Goal: Task Accomplishment & Management: Manage account settings

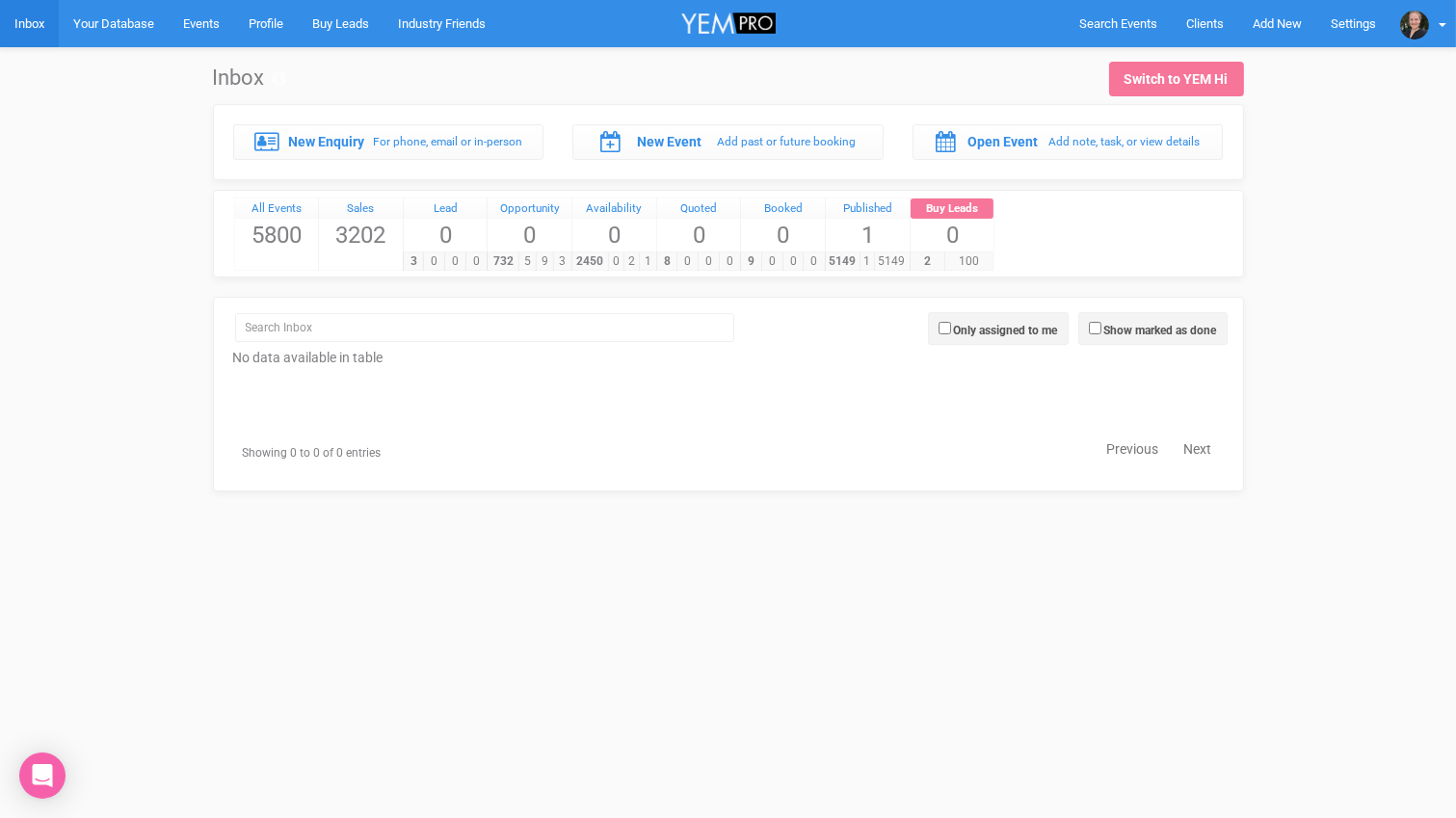
drag, startPoint x: 78, startPoint y: 165, endPoint x: 60, endPoint y: 113, distance: 55.0
click at [78, 164] on div "New Enquiry For phone, email or in-person New Event Add past or future booking …" at bounding box center [728, 298] width 1421 height 388
click at [26, 22] on link "Inbox" at bounding box center [29, 23] width 59 height 47
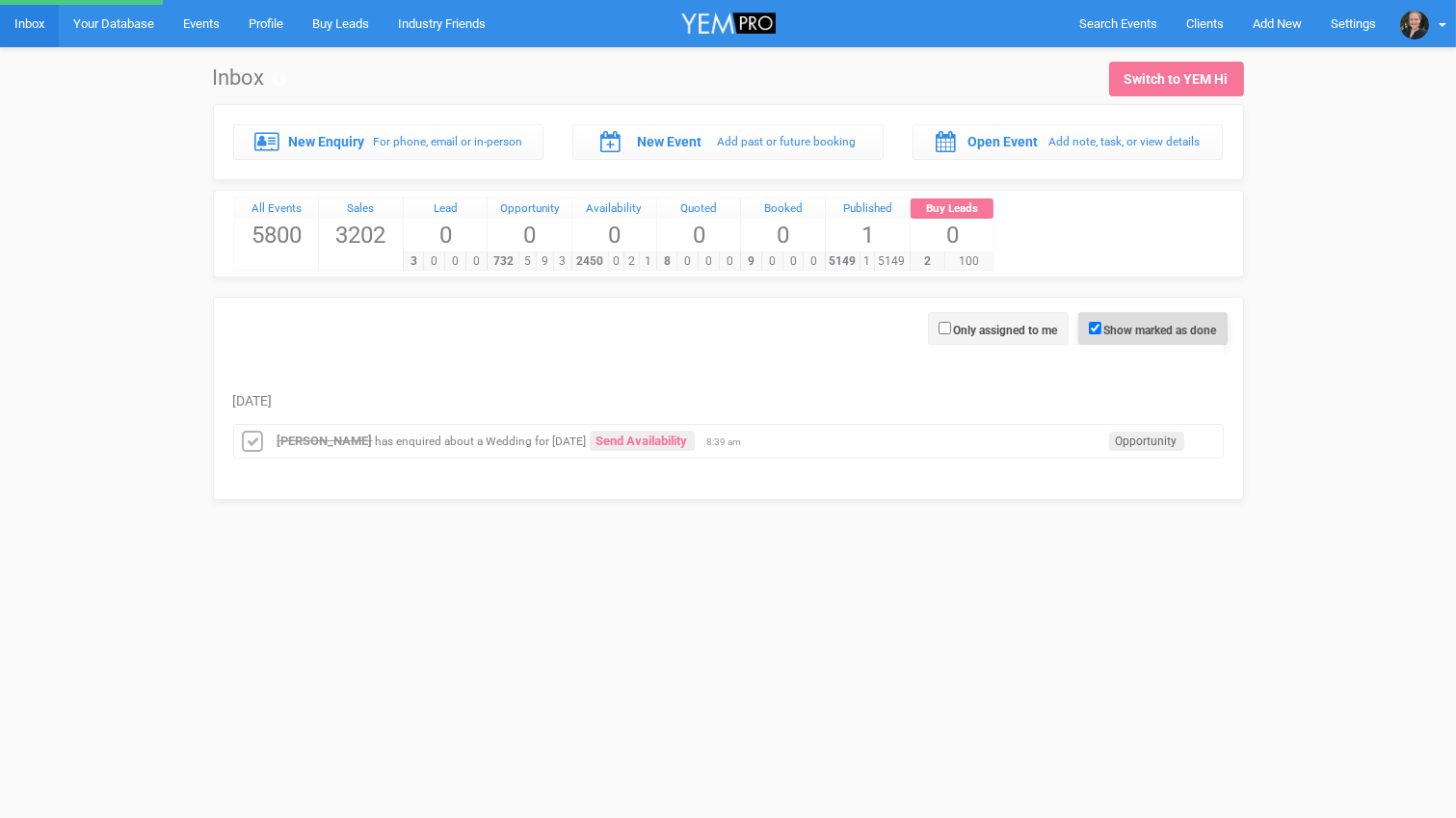
click at [1100, 324] on span "Show marked as done" at bounding box center [1153, 329] width 150 height 33
click at [1094, 324] on input "Show marked as done" at bounding box center [1095, 328] width 13 height 13
checkbox input "false"
click at [69, 251] on div "New Enquiry For phone, email or in-person New Event Add past or future booking …" at bounding box center [728, 302] width 1421 height 396
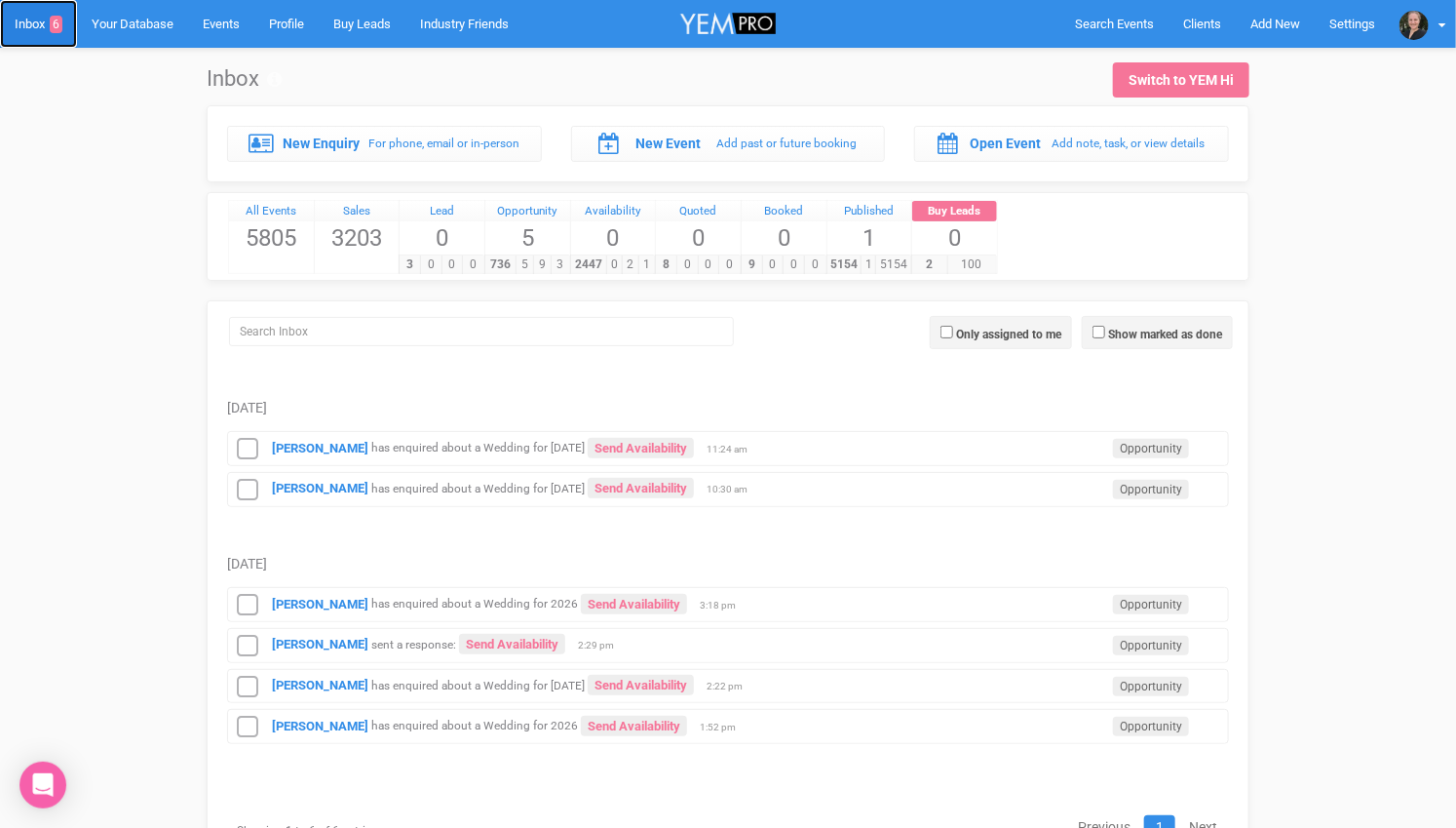
click at [40, 24] on link "Inbox 6" at bounding box center [38, 23] width 77 height 48
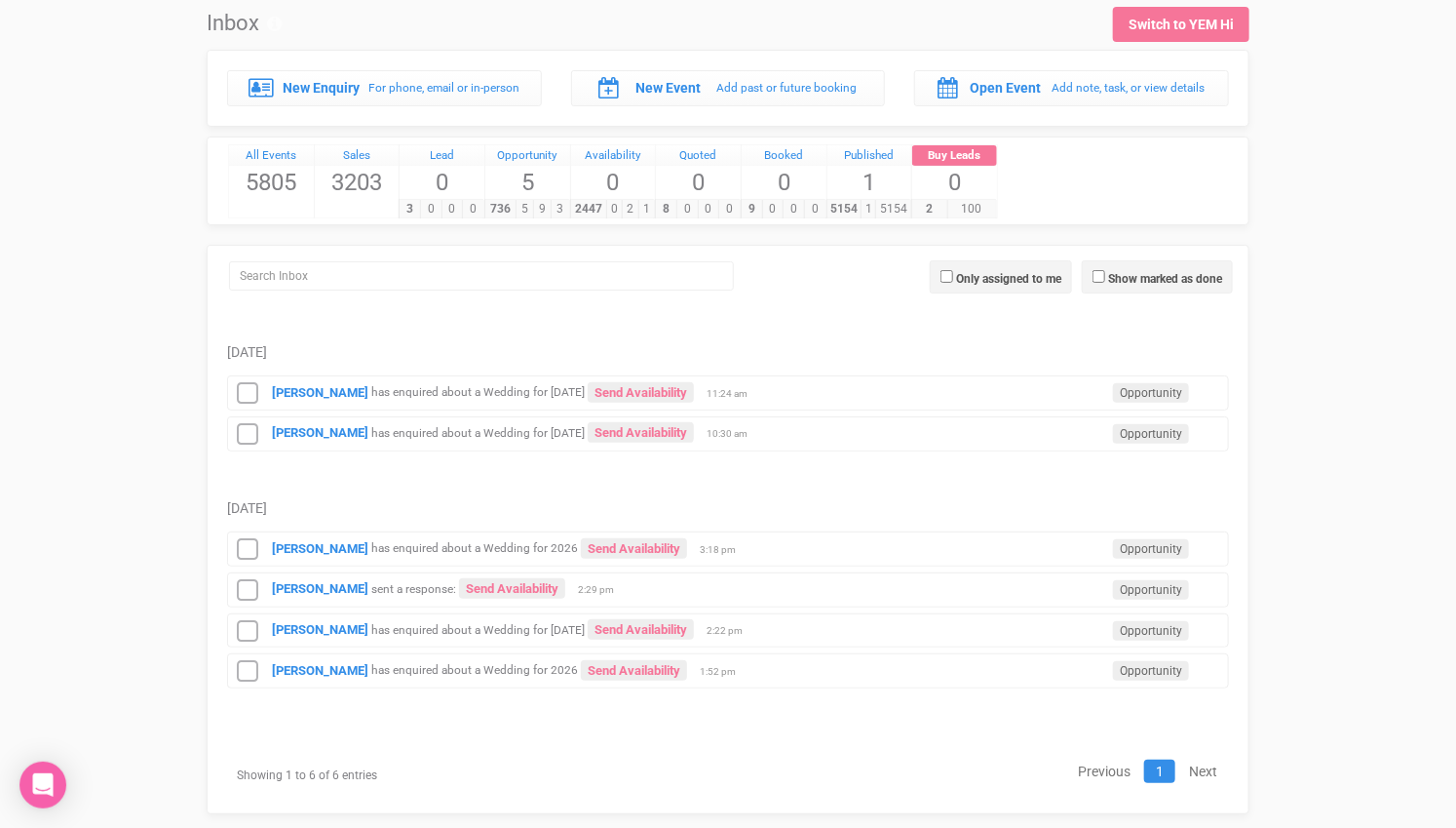
scroll to position [76, 0]
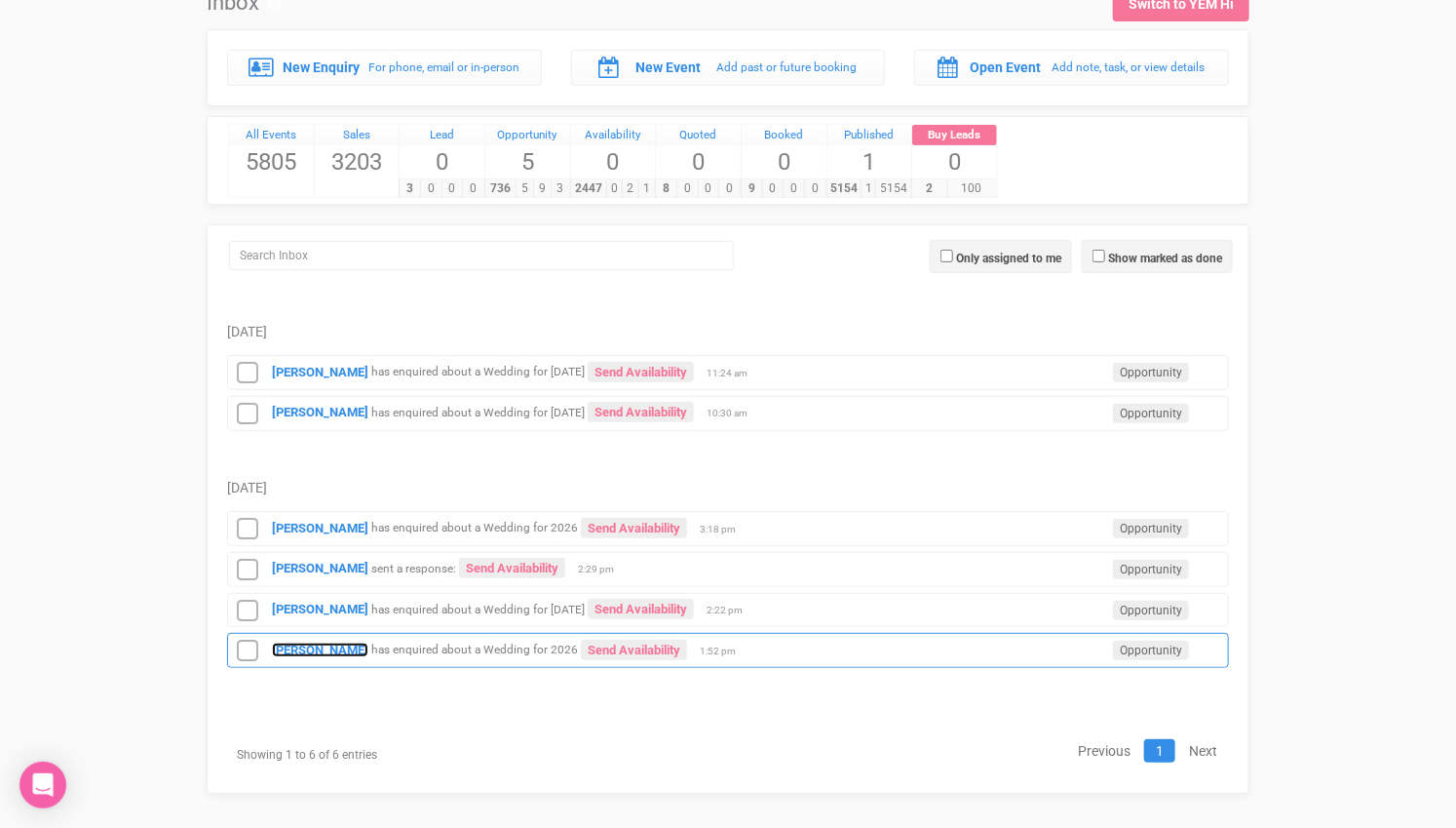
click at [299, 642] on strong "[PERSON_NAME]" at bounding box center [320, 649] width 97 height 15
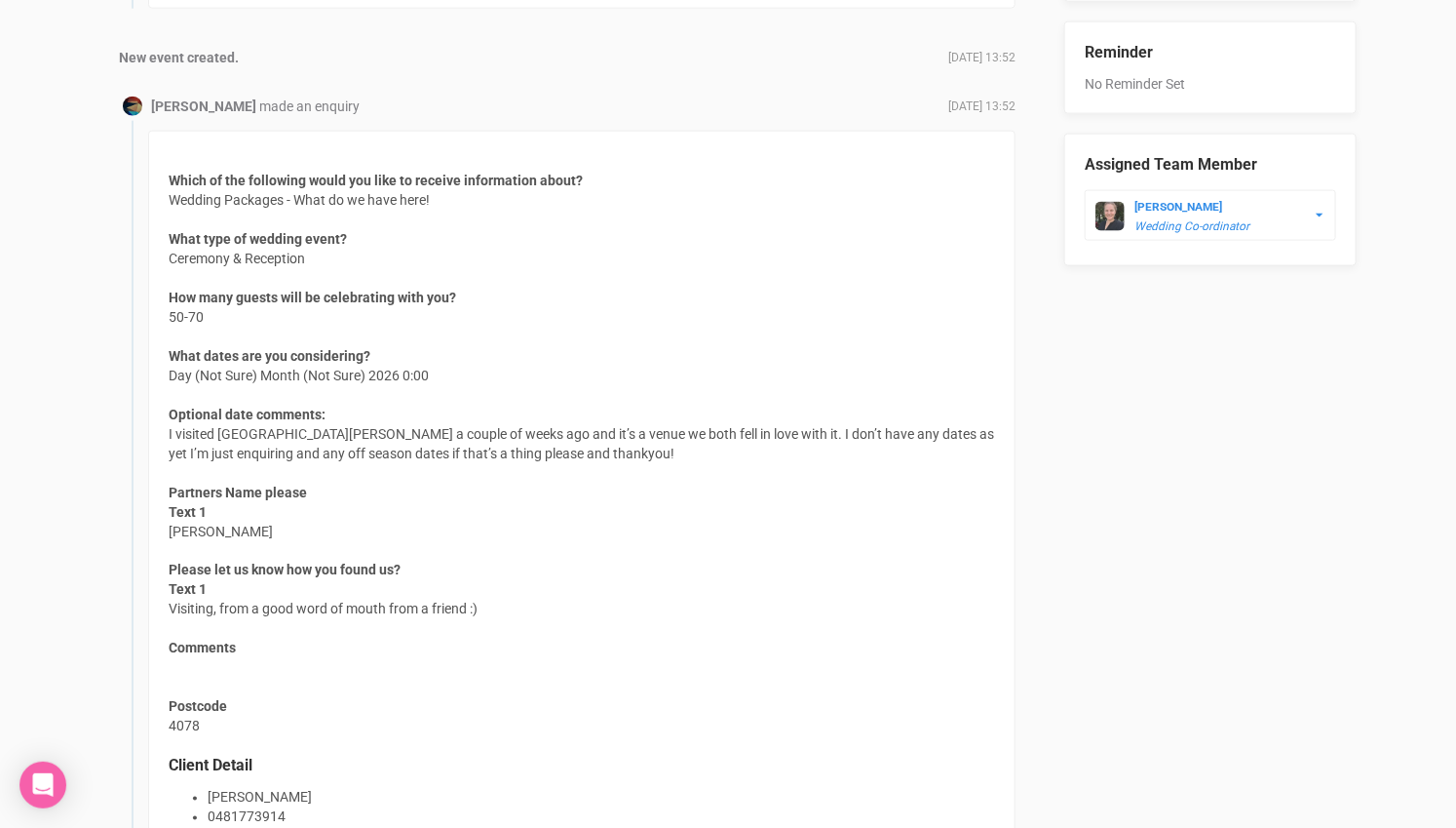
scroll to position [1084, 0]
click at [579, 547] on div "Which of the following would you like to receive information about? Wedding Pac…" at bounding box center [582, 503] width 868 height 746
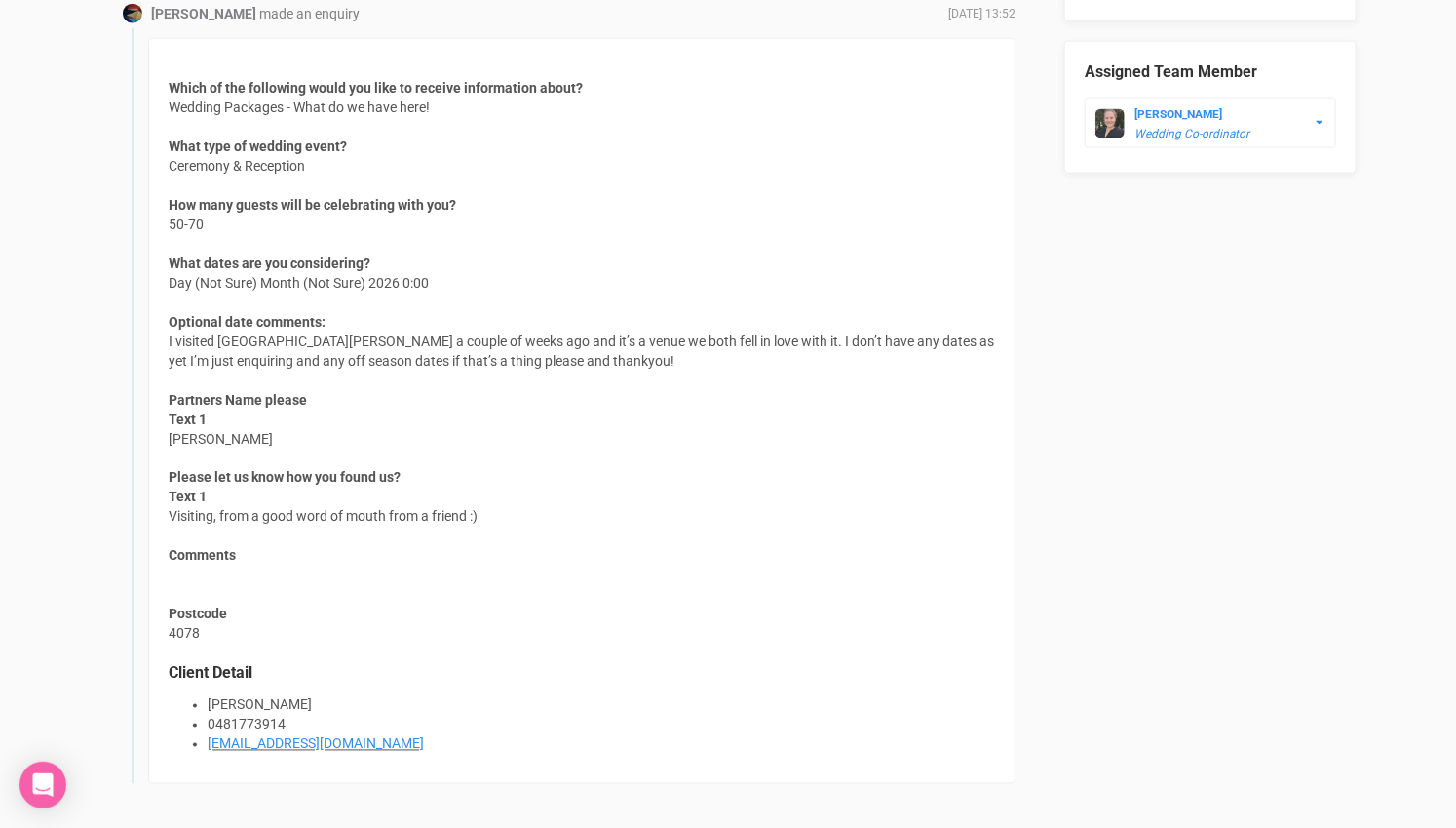
scroll to position [1192, 0]
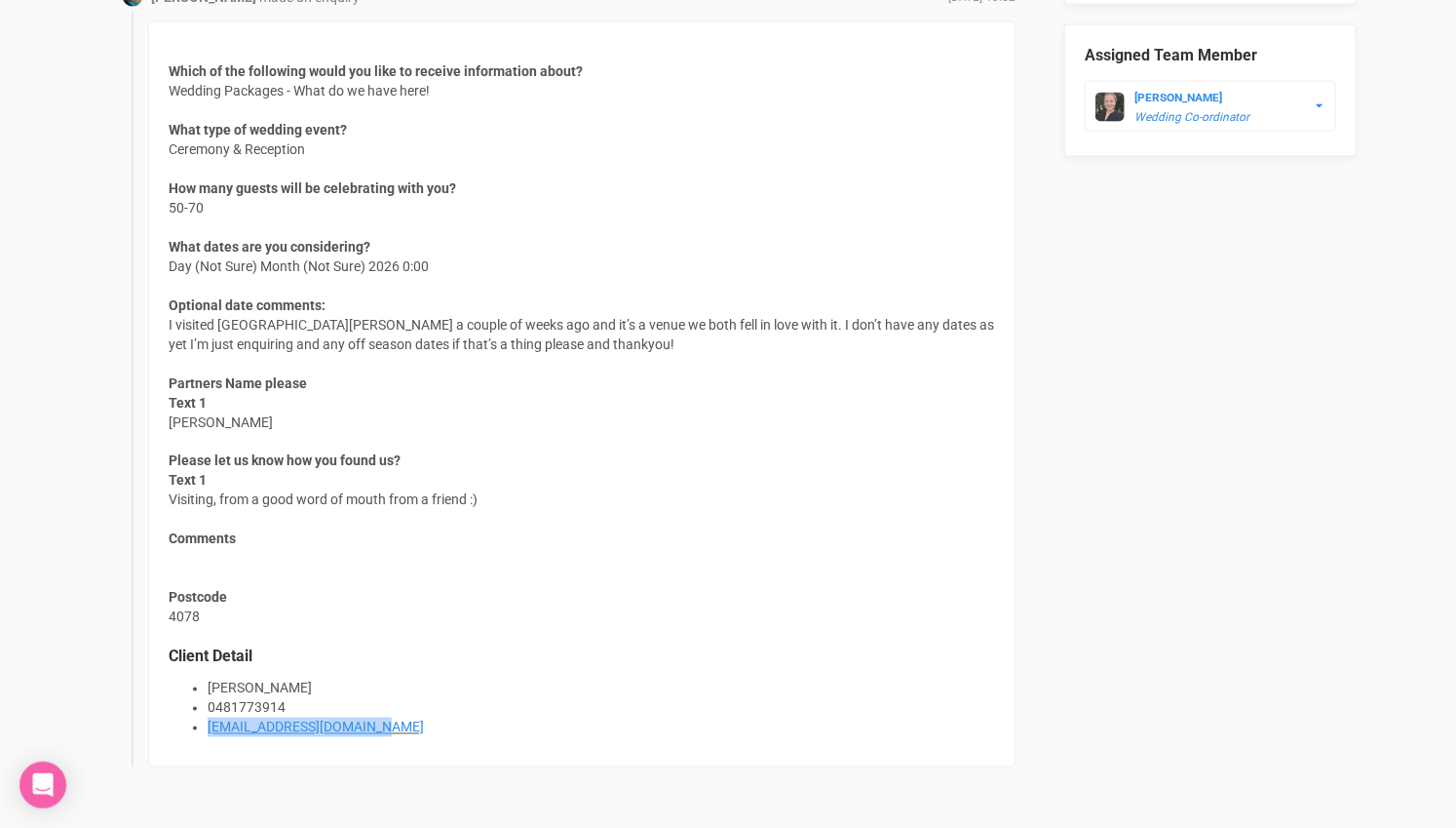
drag, startPoint x: 397, startPoint y: 725, endPoint x: 204, endPoint y: 722, distance: 193.0
click at [204, 722] on ul "Tayla Cook 0481773914 taylacookxx221@gmail.com" at bounding box center [582, 708] width 827 height 59
copy link "taylacookxx221@gmail.com"
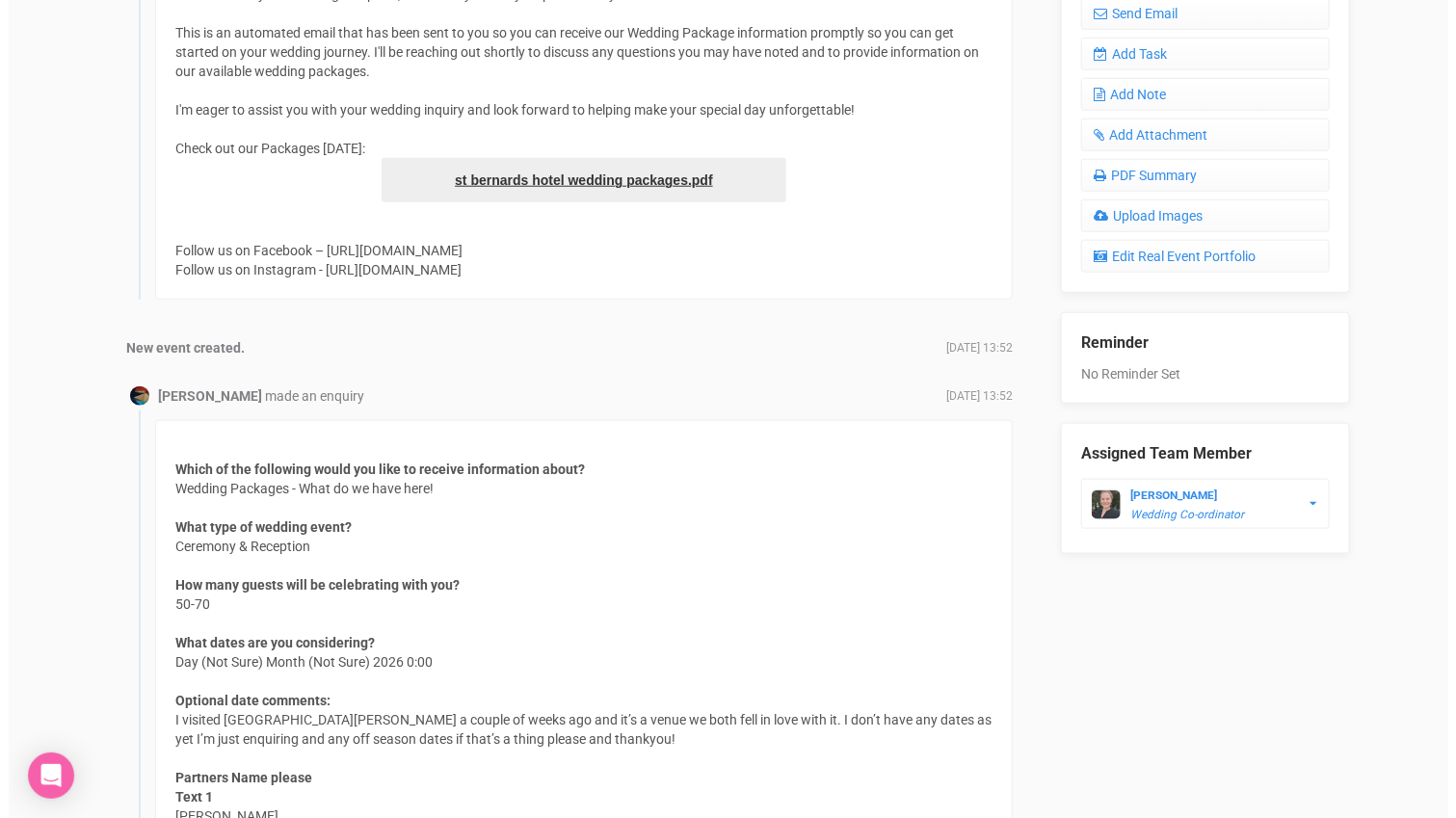
scroll to position [641, 0]
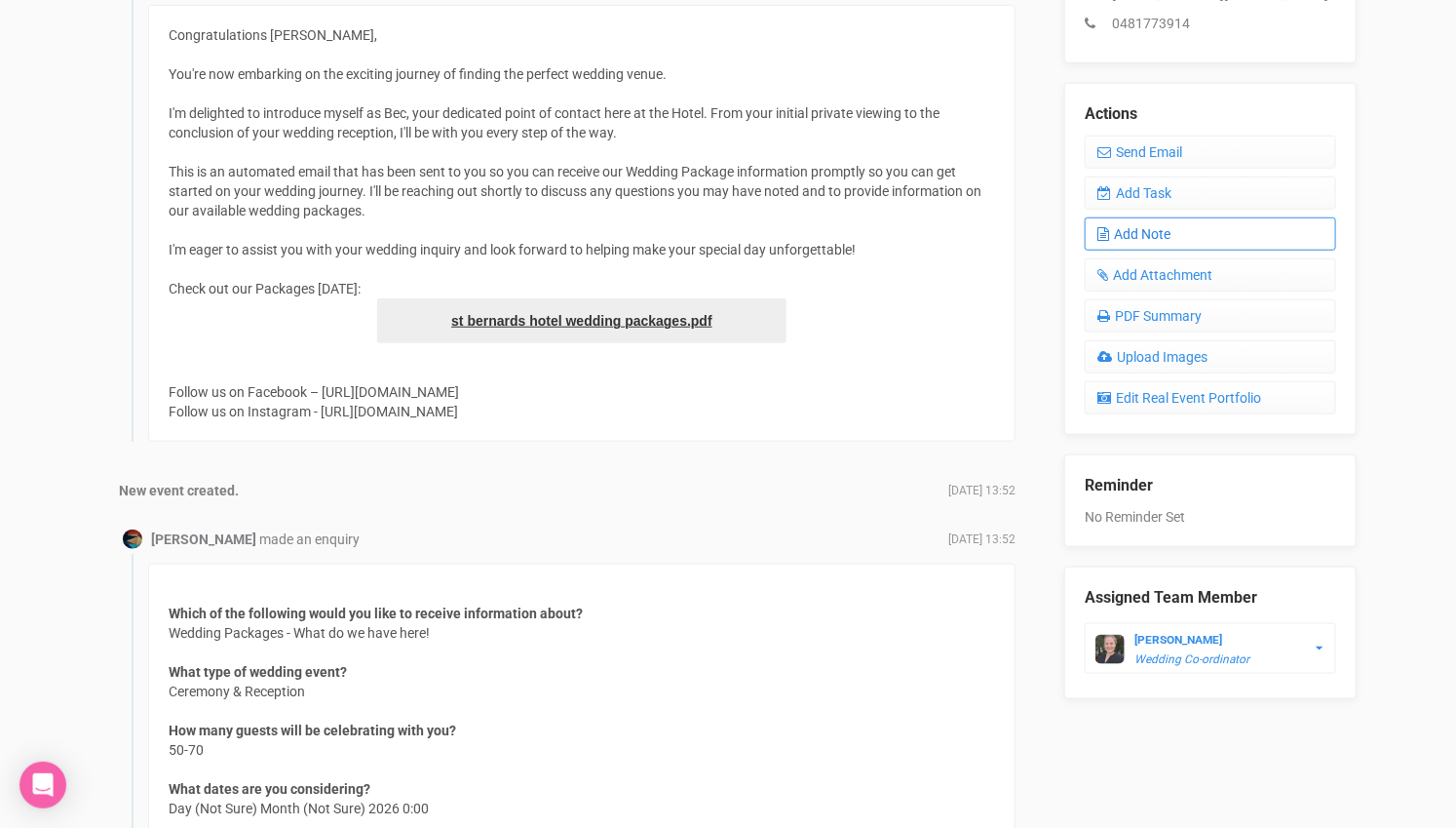
click at [1177, 223] on link "Add Note" at bounding box center [1211, 234] width 252 height 33
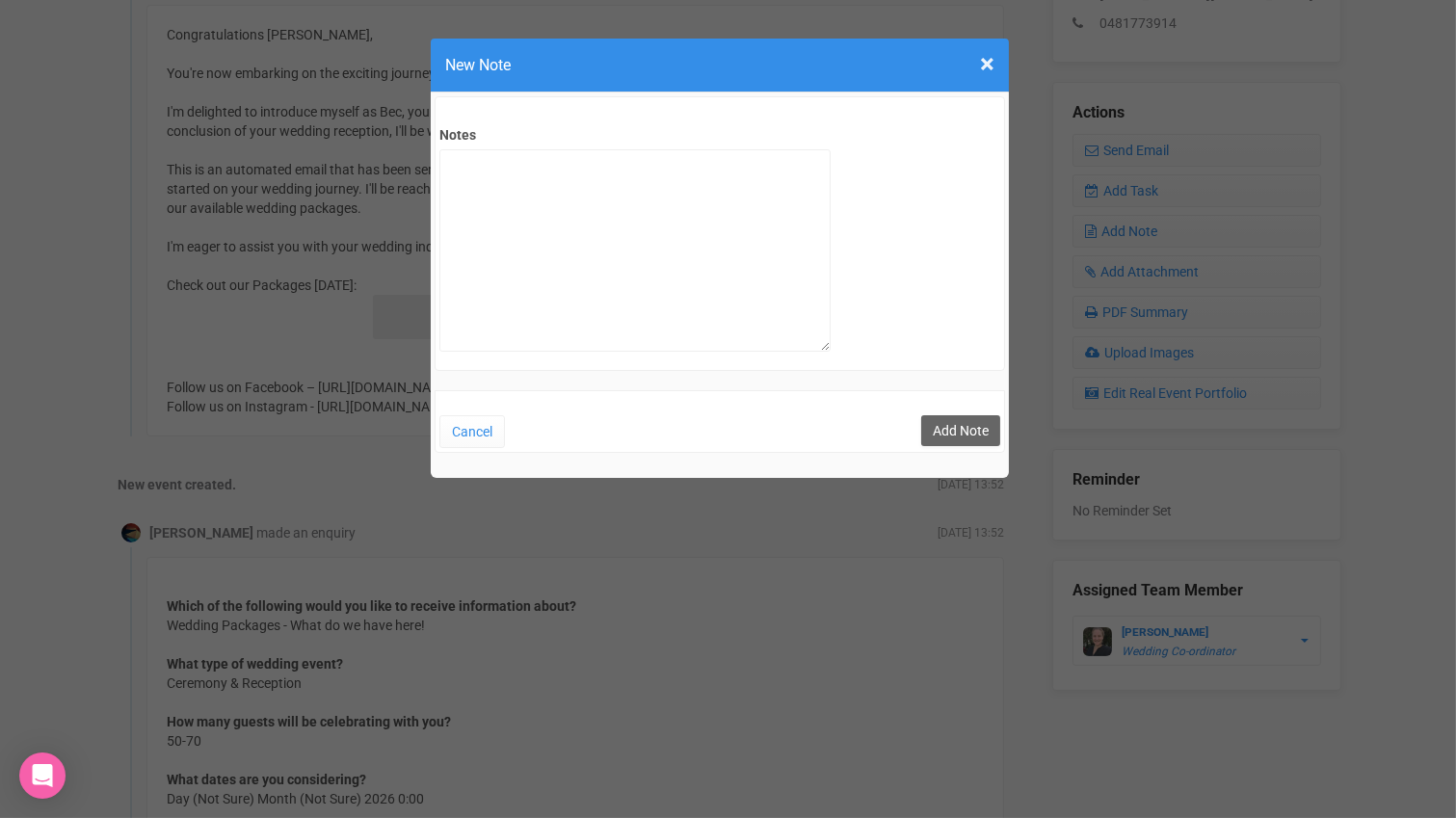
click at [730, 137] on label "Notes" at bounding box center [705, 131] width 560 height 26
click at [730, 150] on textarea "Notes" at bounding box center [636, 251] width 392 height 203
type textarea "Private email sent"
click at [949, 424] on button "Add Note" at bounding box center [961, 431] width 79 height 31
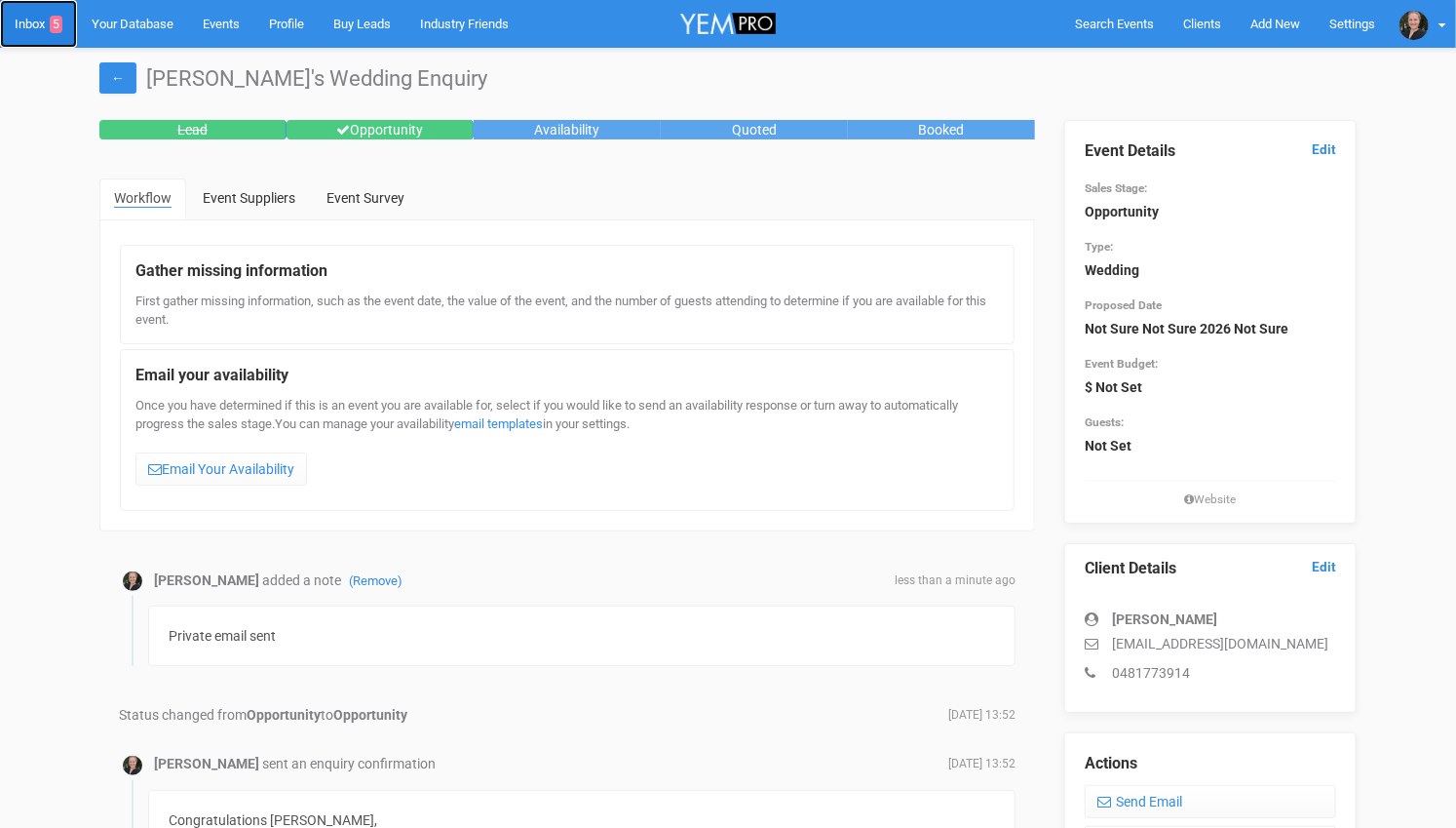
click at [30, 17] on link "Inbox 5" at bounding box center [38, 23] width 77 height 48
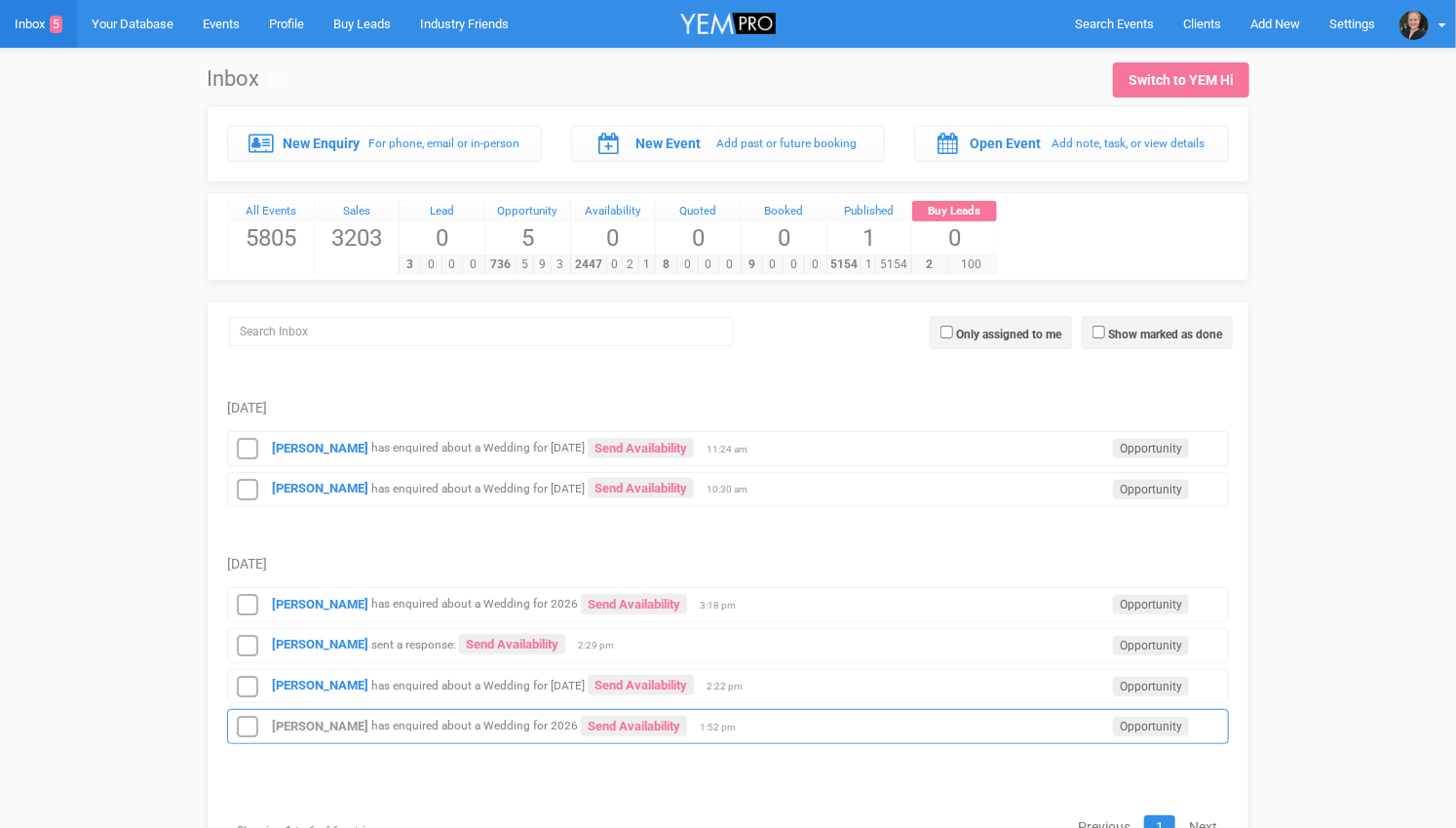
click at [256, 715] on icon at bounding box center [248, 727] width 29 height 25
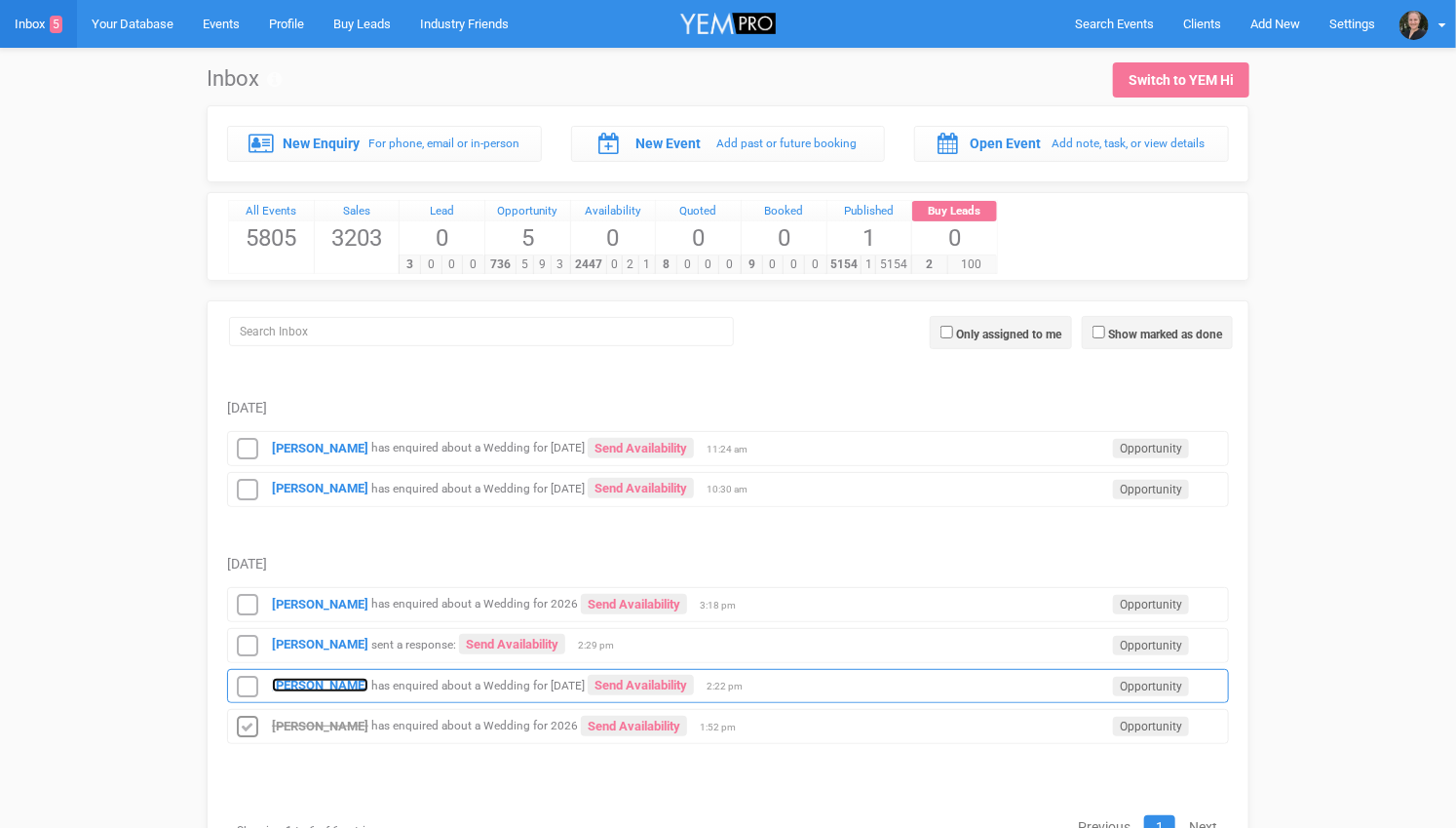
click at [293, 678] on strong "[PERSON_NAME]" at bounding box center [320, 684] width 97 height 15
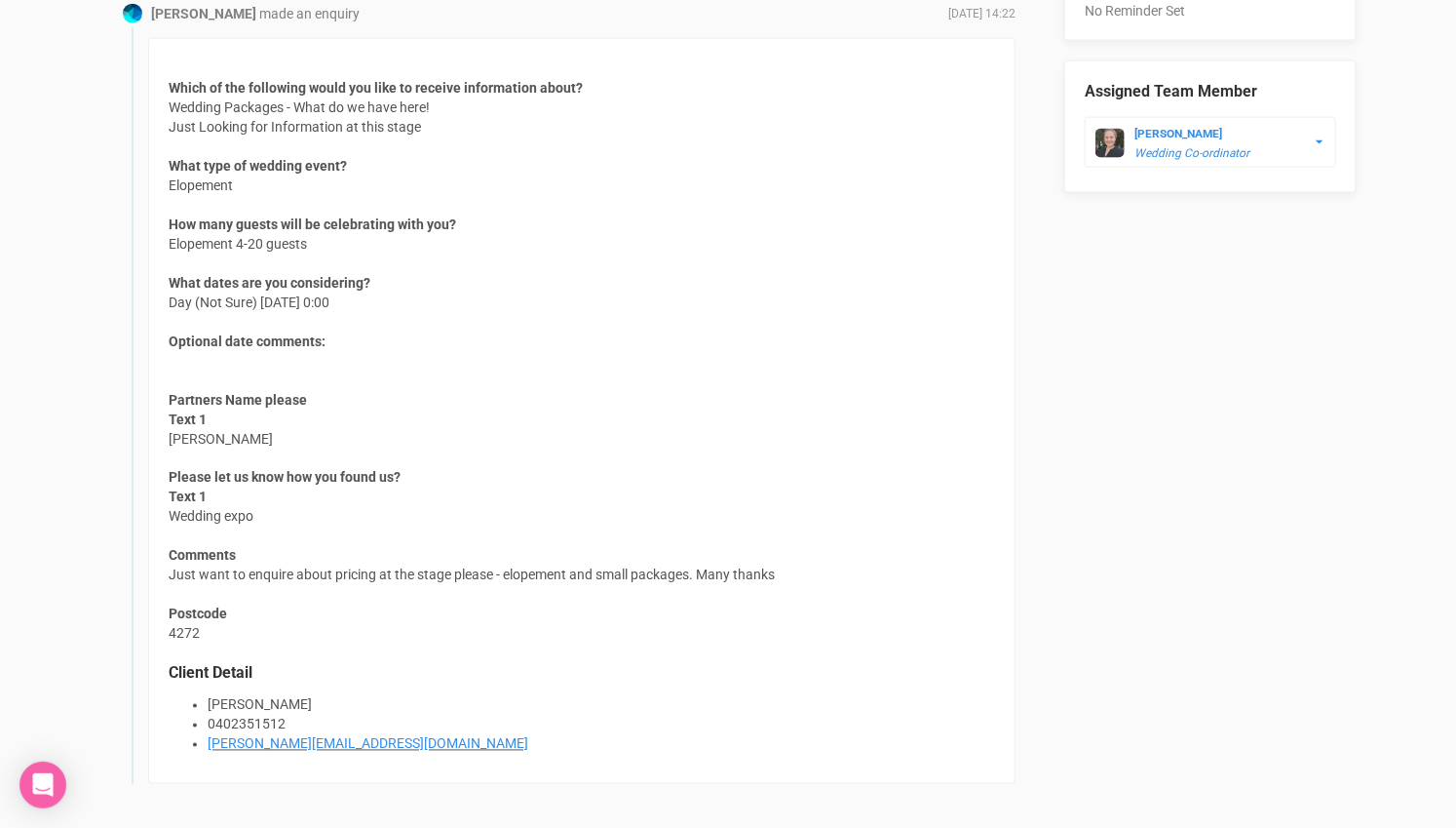
scroll to position [1192, 0]
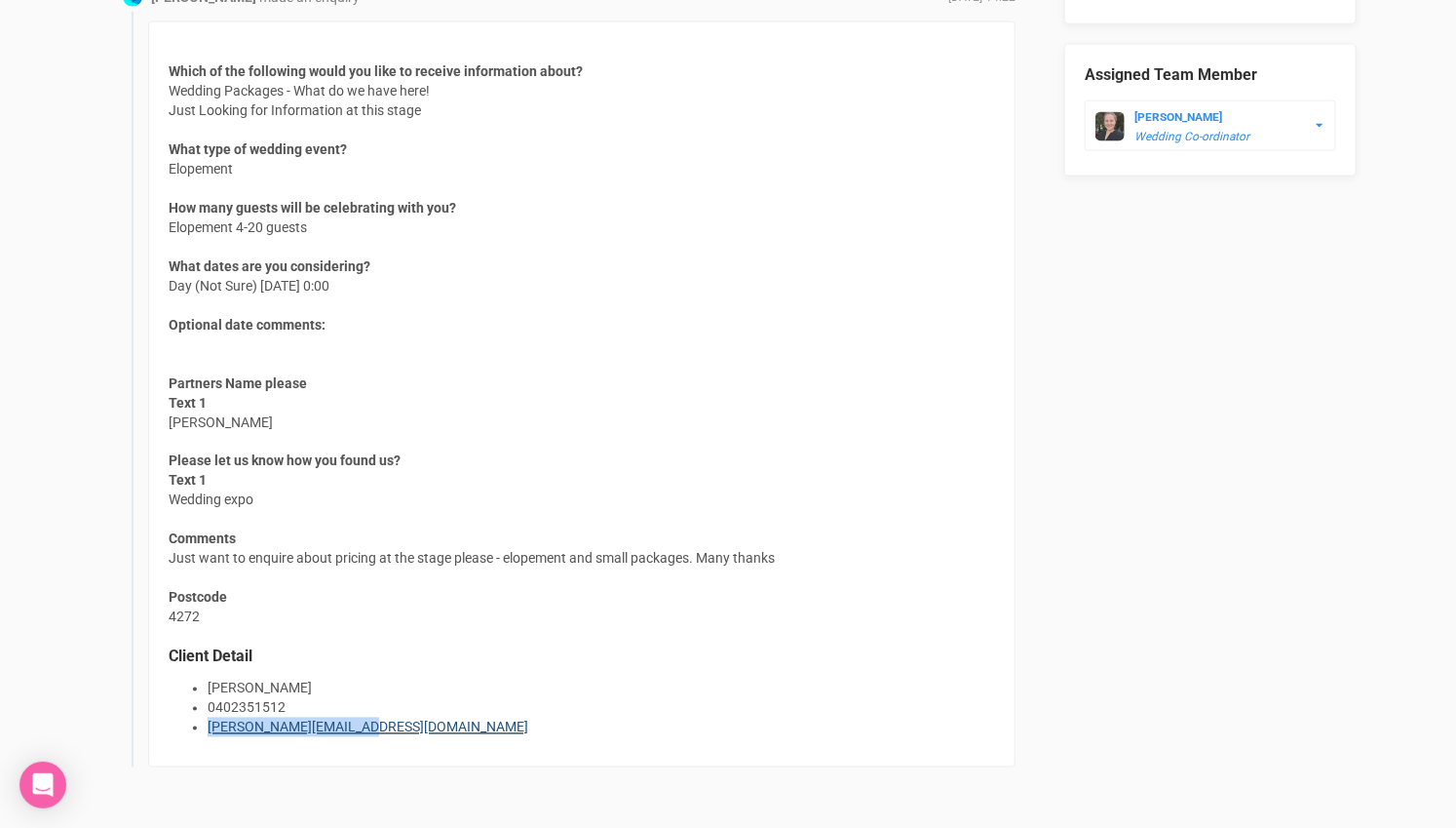
drag, startPoint x: 357, startPoint y: 722, endPoint x: 207, endPoint y: 724, distance: 150.0
click at [208, 724] on li "laura.vartto@gmail.com" at bounding box center [601, 727] width 788 height 20
copy link "laura.vartto@gmail.com"
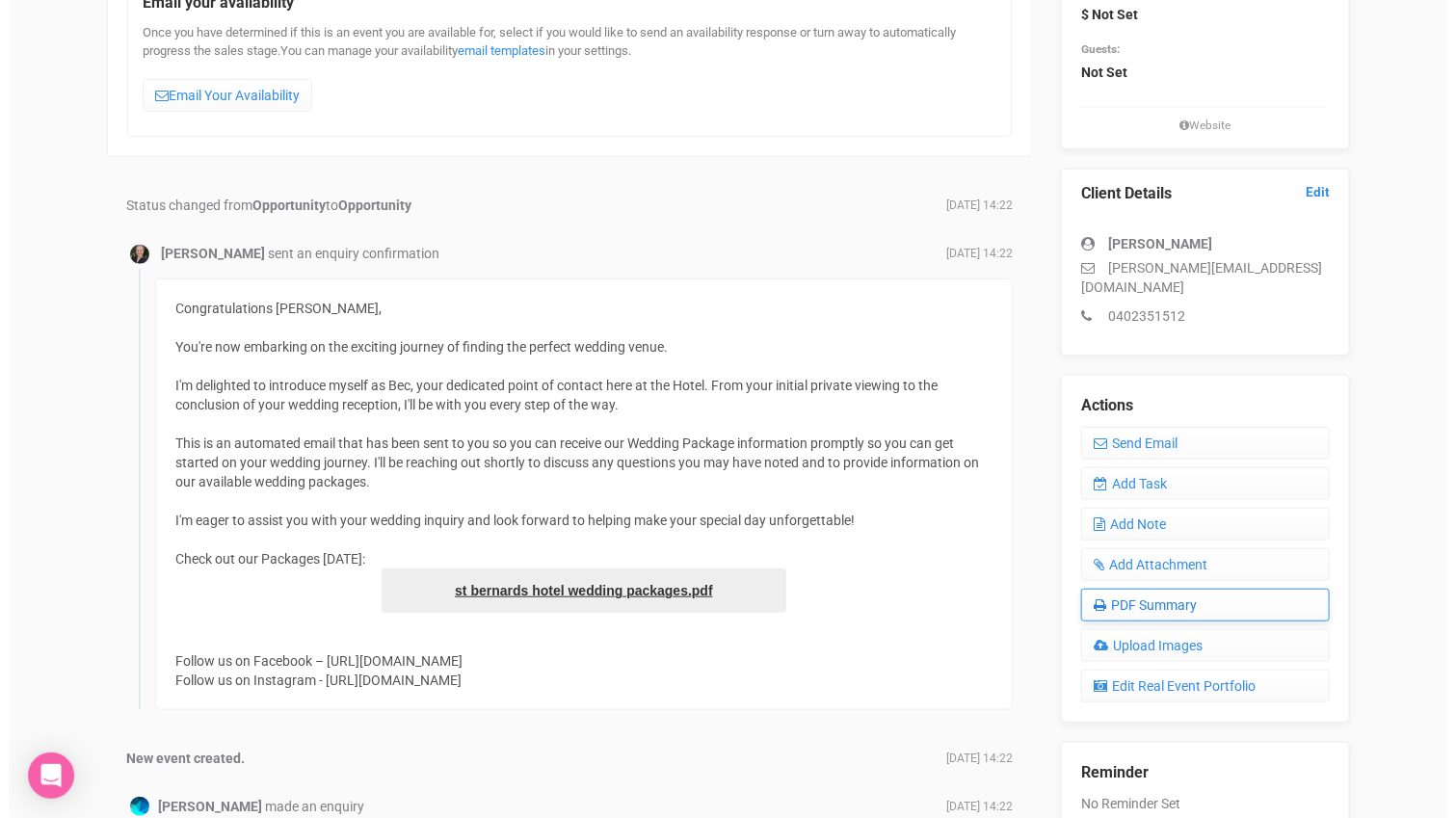
scroll to position [534, 0]
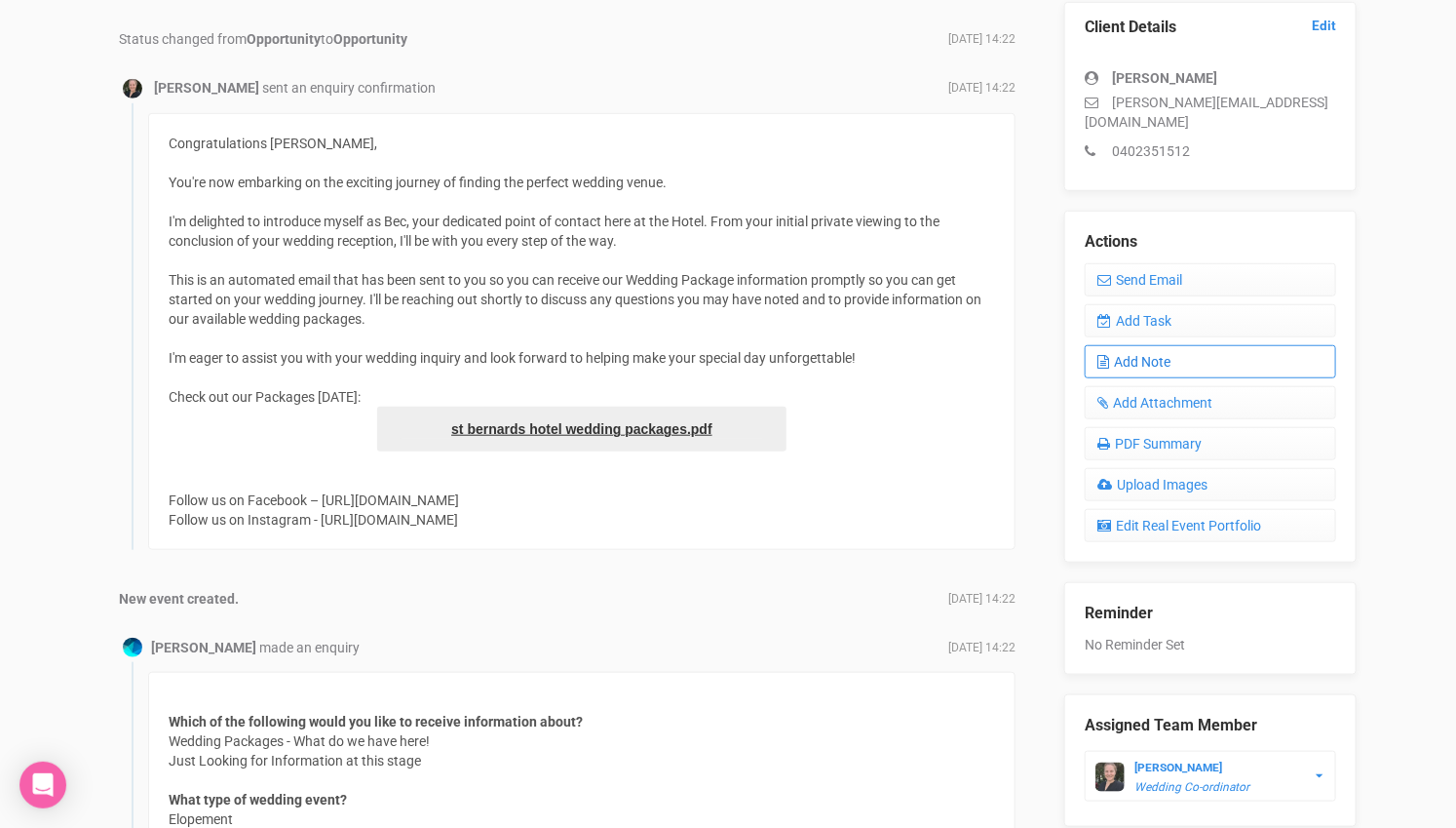
click at [1161, 346] on link "Add Note" at bounding box center [1211, 362] width 252 height 33
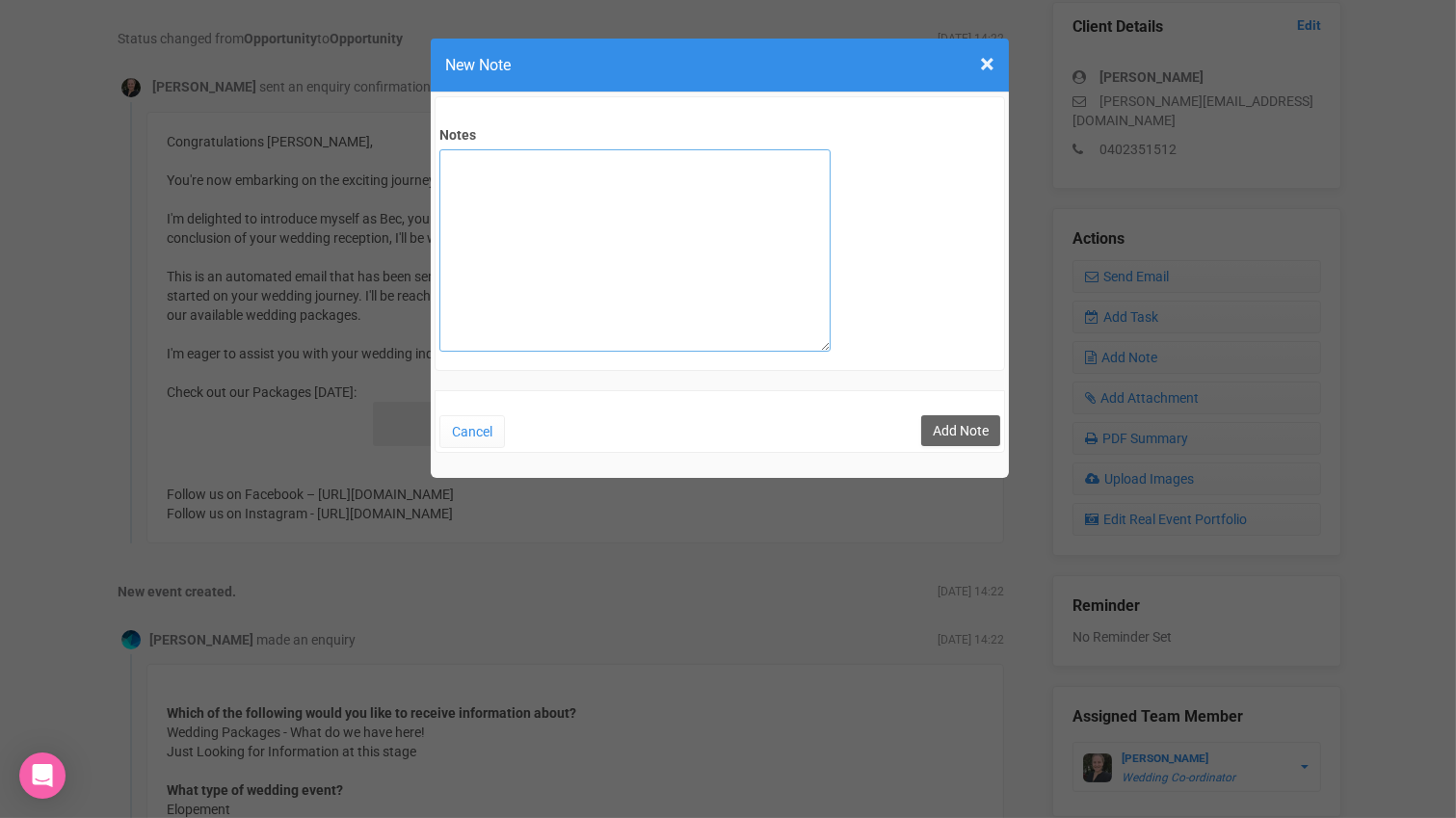
click at [637, 239] on textarea "Notes" at bounding box center [636, 251] width 392 height 203
type textarea "Private email sent"
click at [965, 425] on button "Add Note" at bounding box center [961, 431] width 79 height 31
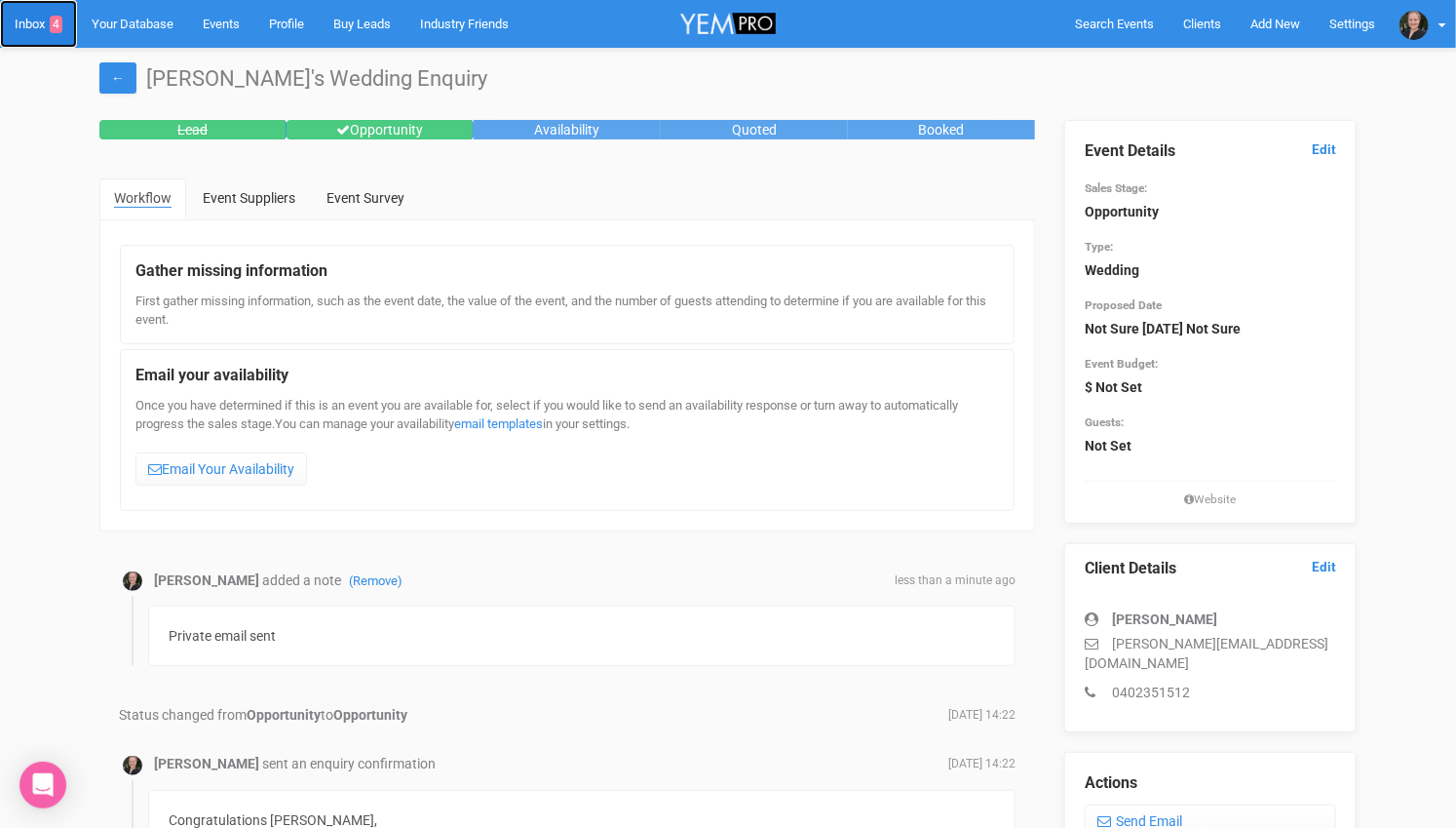
click at [43, 26] on link "Inbox 4" at bounding box center [38, 23] width 77 height 48
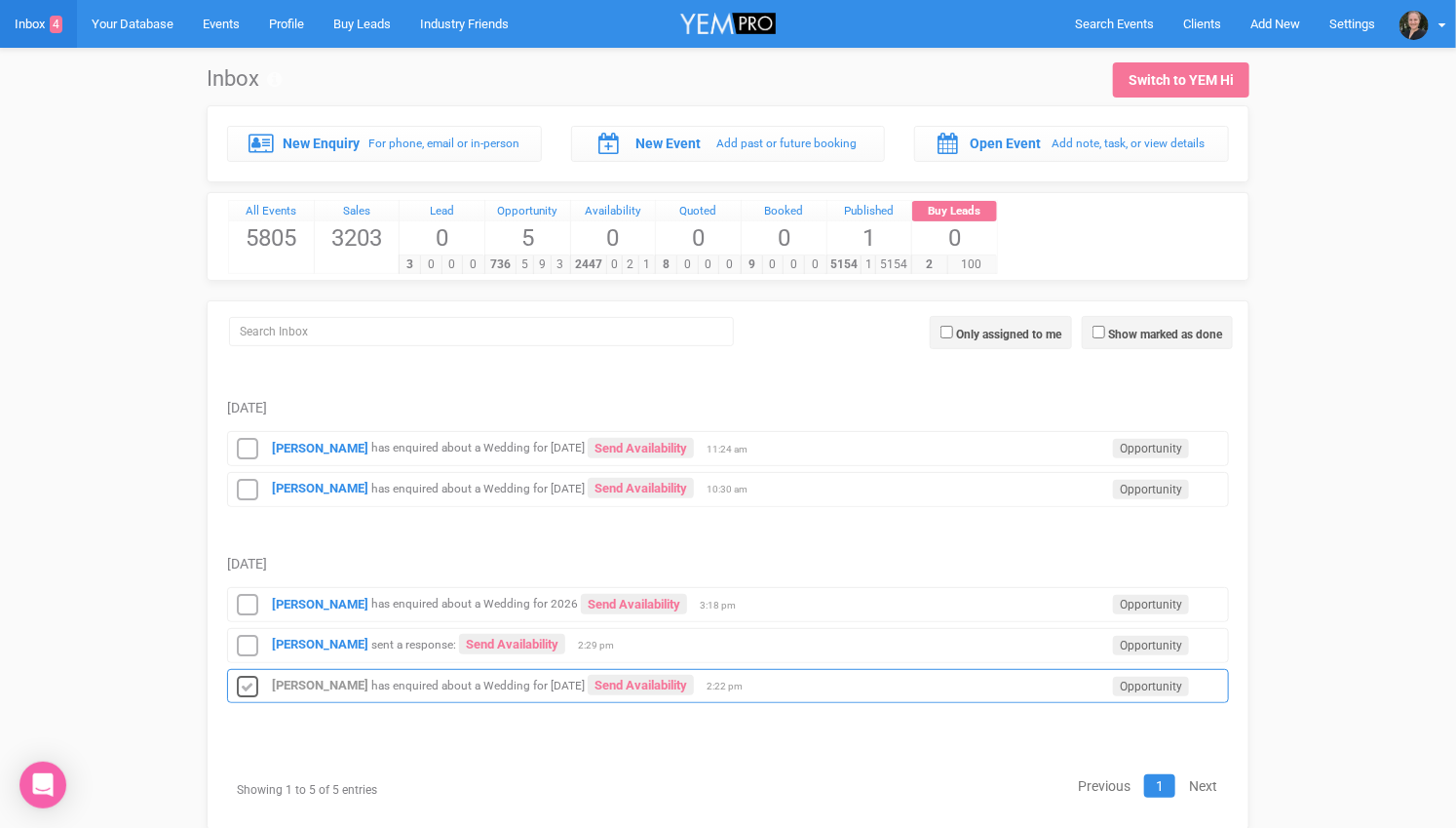
click at [245, 675] on icon at bounding box center [248, 687] width 29 height 25
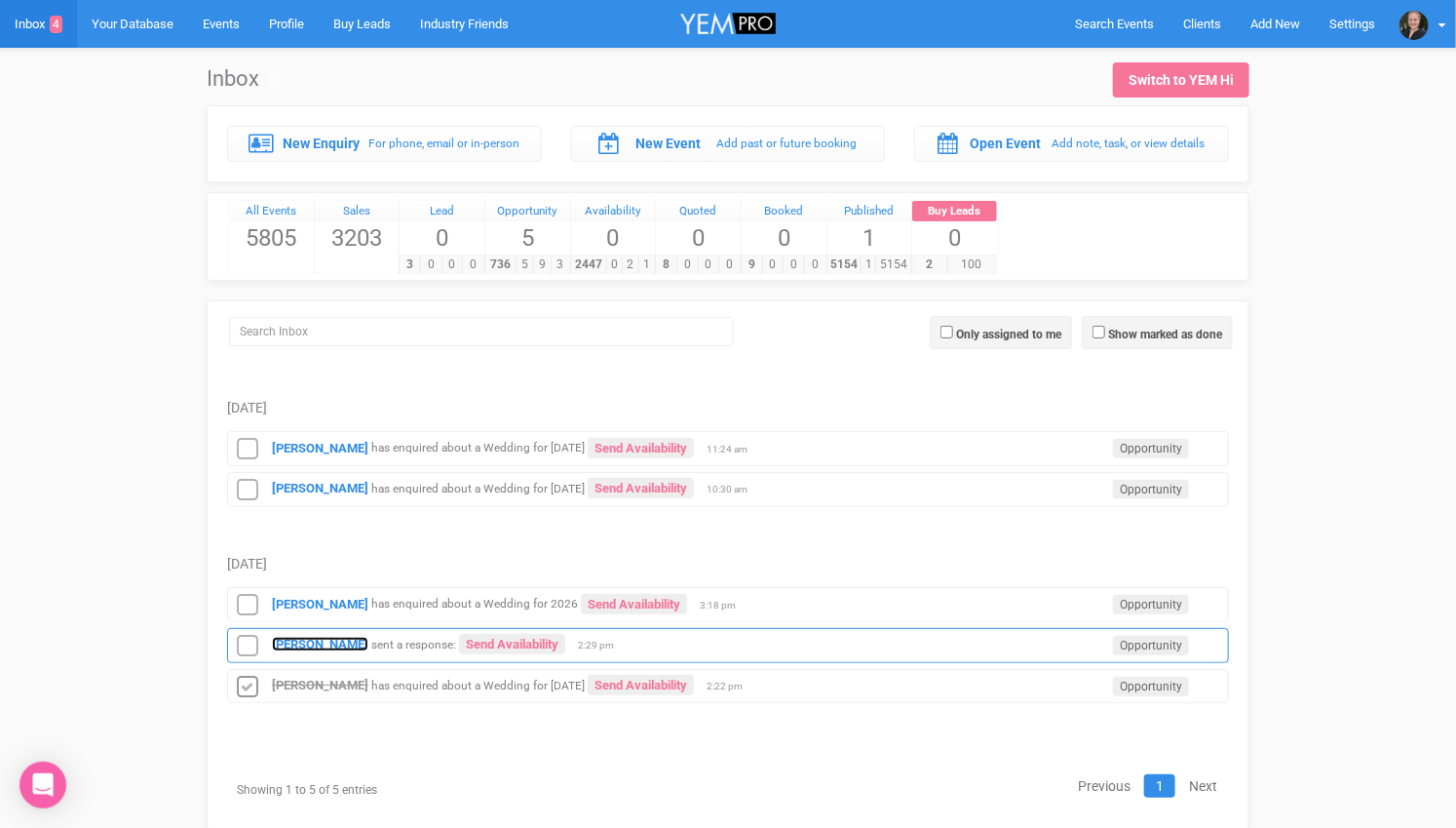
click at [301, 637] on strong "Gordon Pereira" at bounding box center [320, 643] width 97 height 15
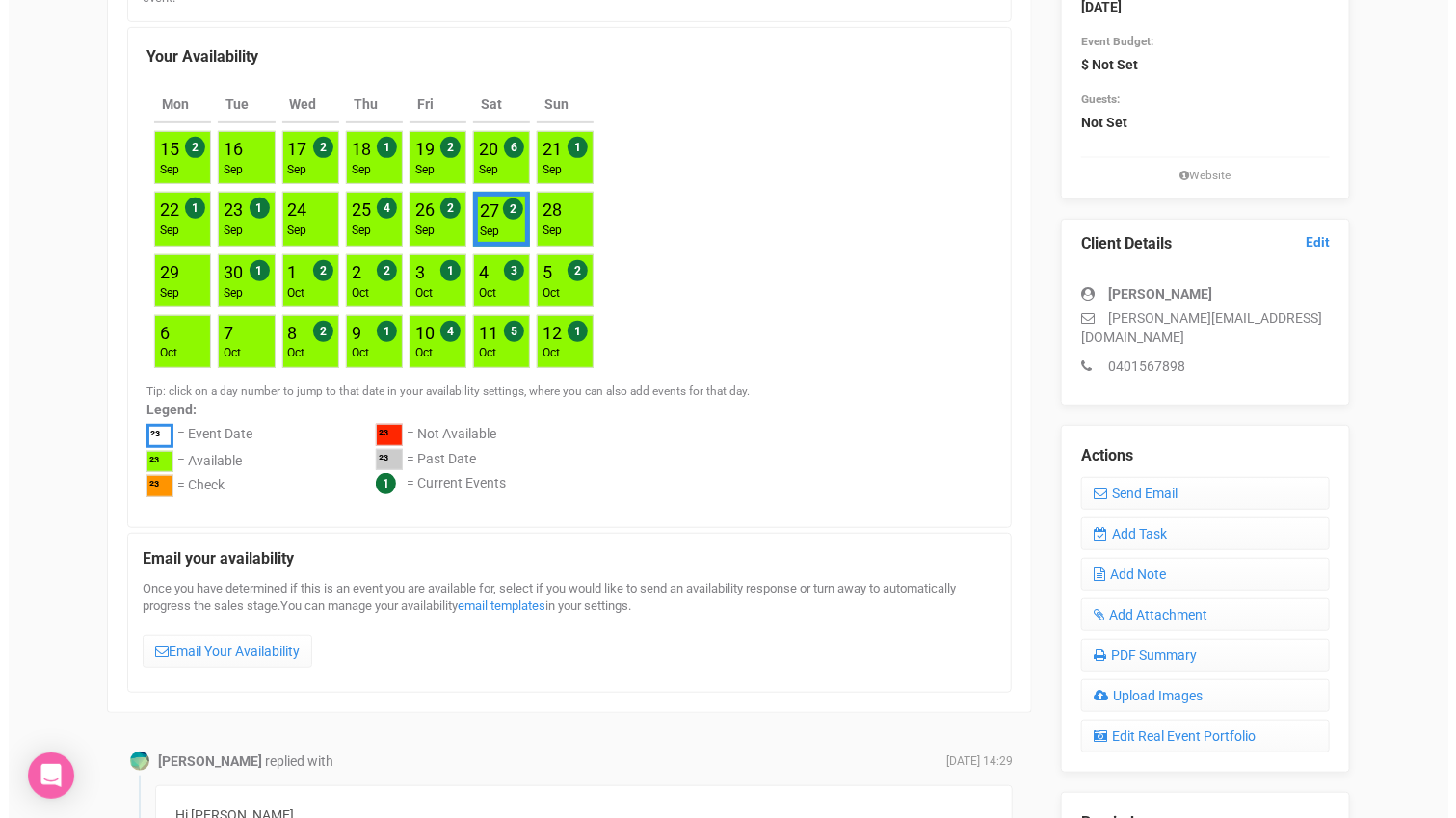
scroll to position [107, 0]
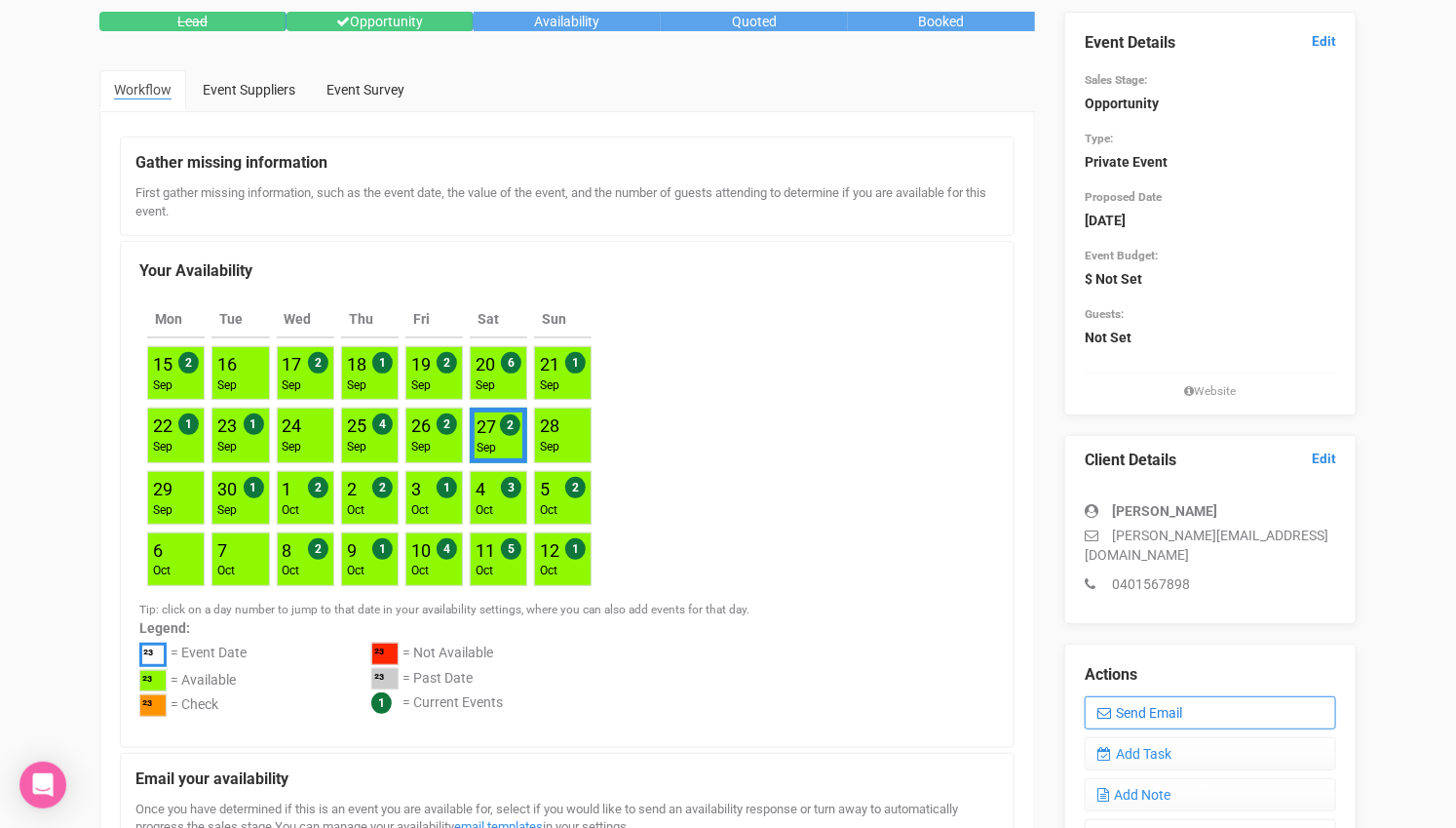
click at [1161, 696] on link "Send Email" at bounding box center [1211, 713] width 252 height 33
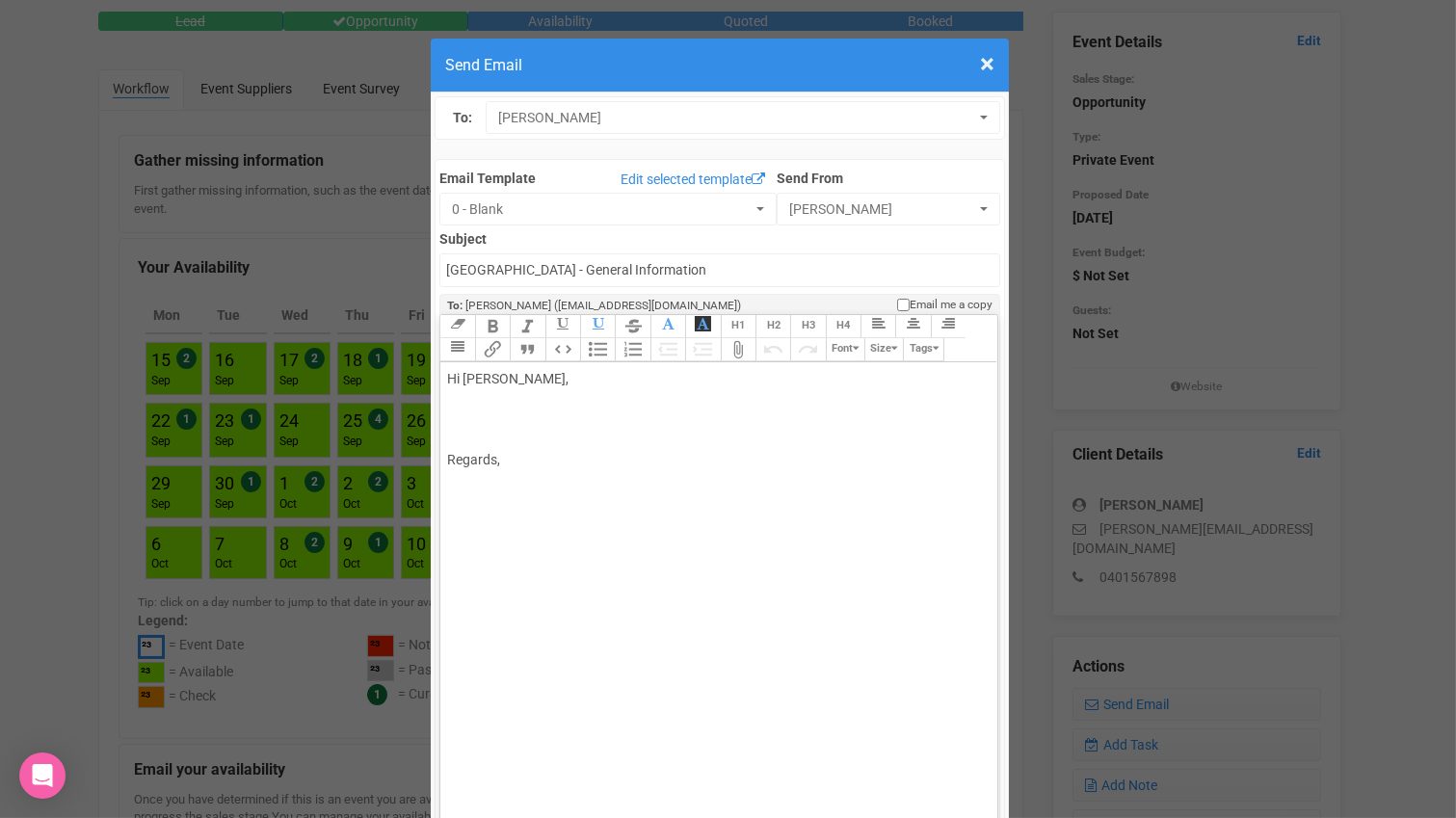
click at [598, 369] on div "Hi Gordon Pereira, Regards," at bounding box center [715, 420] width 536 height 101
type trix-editor "<div>Hi Gordon,<br><br>Thank you for letting me know.&nbsp; I wish you all the …"
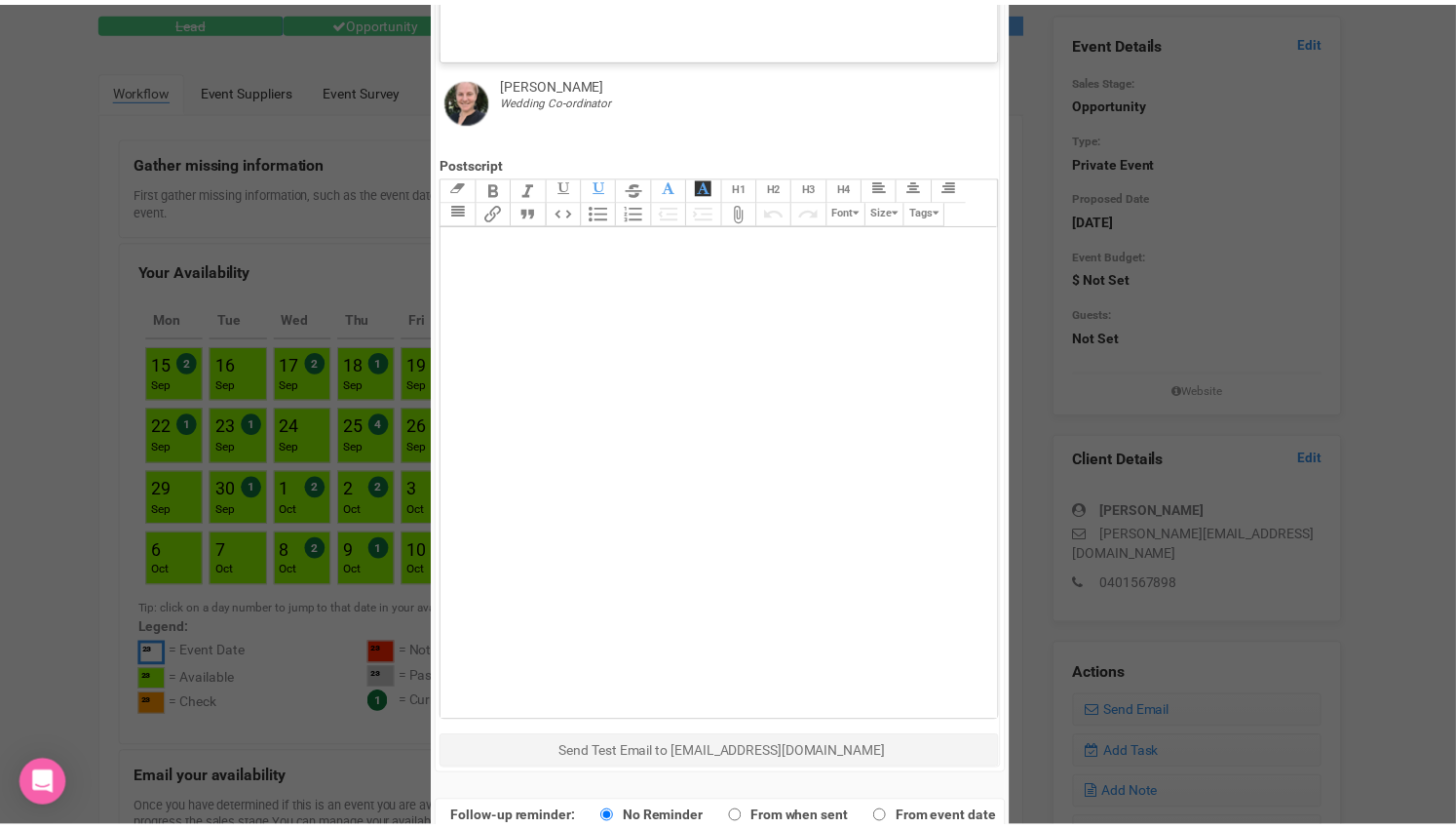
scroll to position [849, 0]
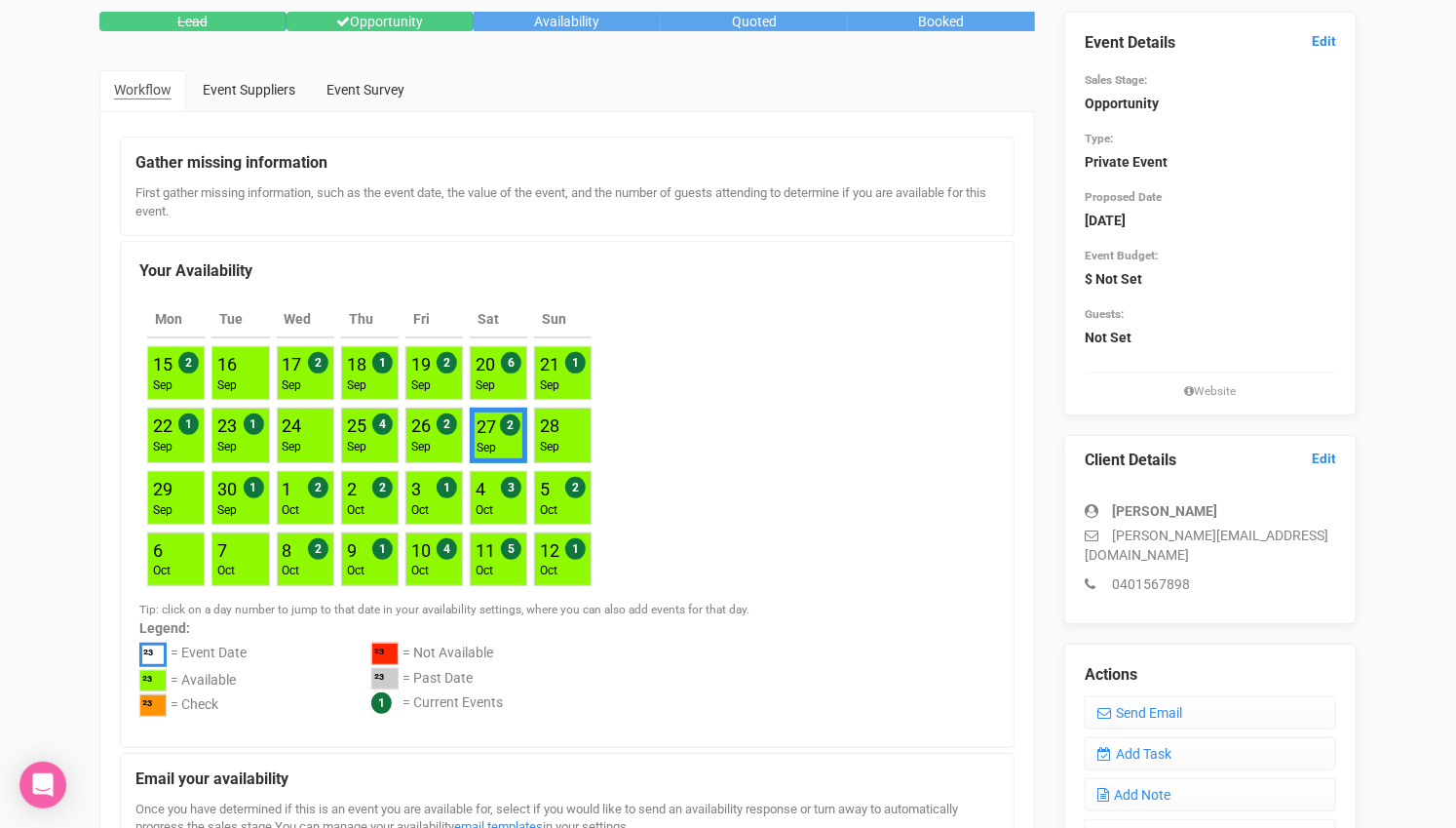
scroll to position [0, 0]
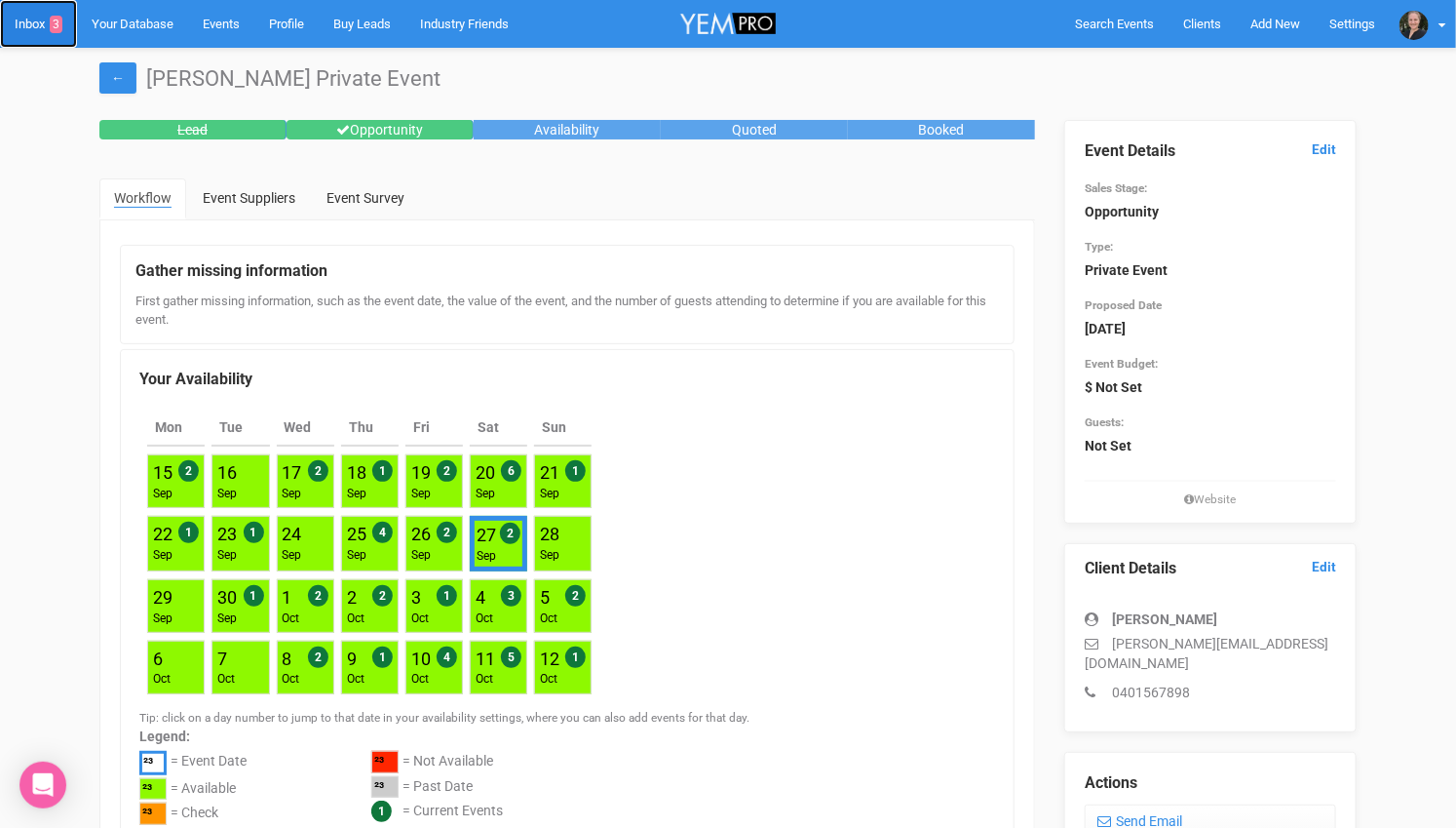
click at [49, 21] on link "Inbox 3" at bounding box center [38, 23] width 77 height 48
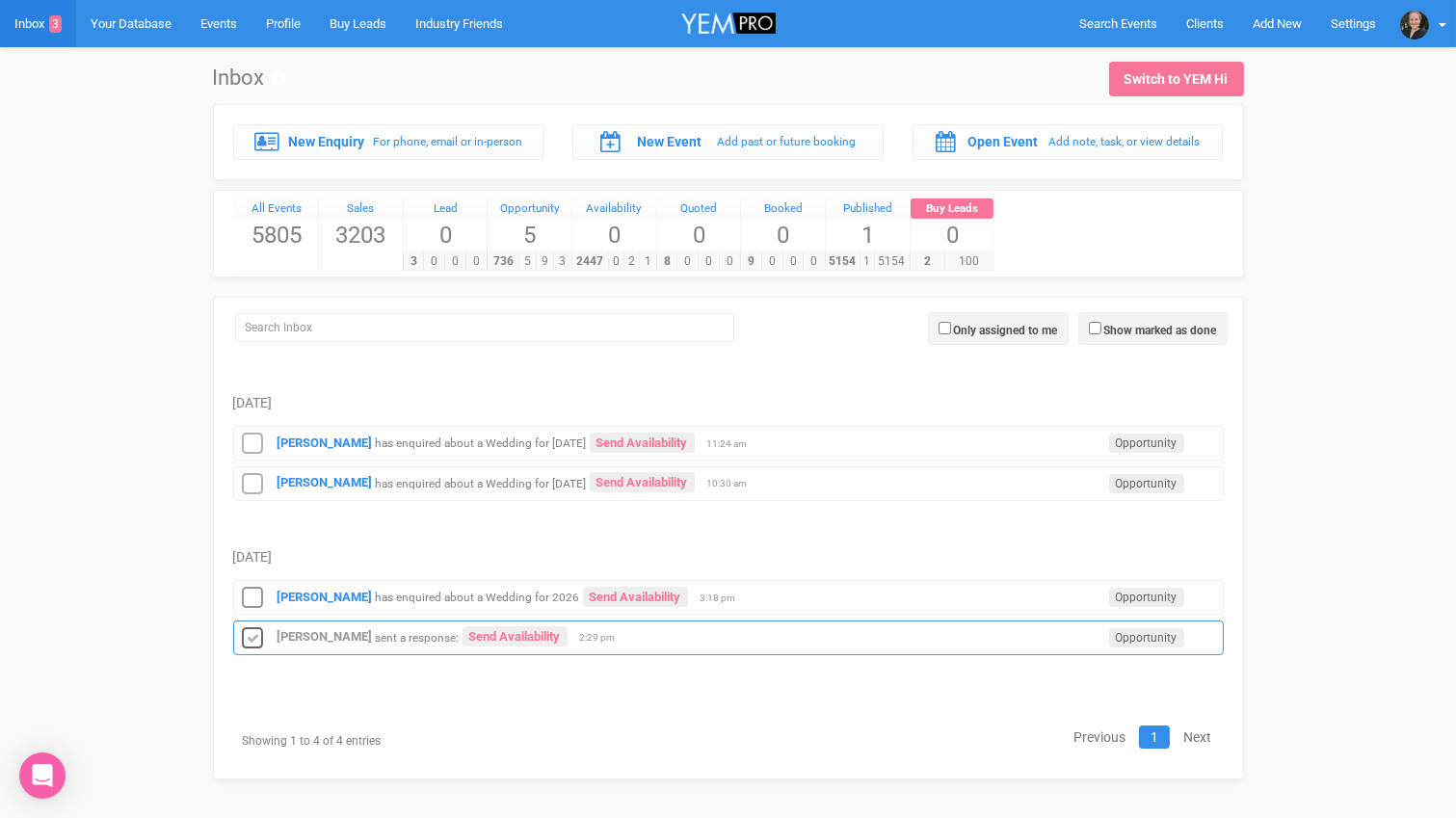
click at [250, 626] on icon at bounding box center [254, 639] width 29 height 25
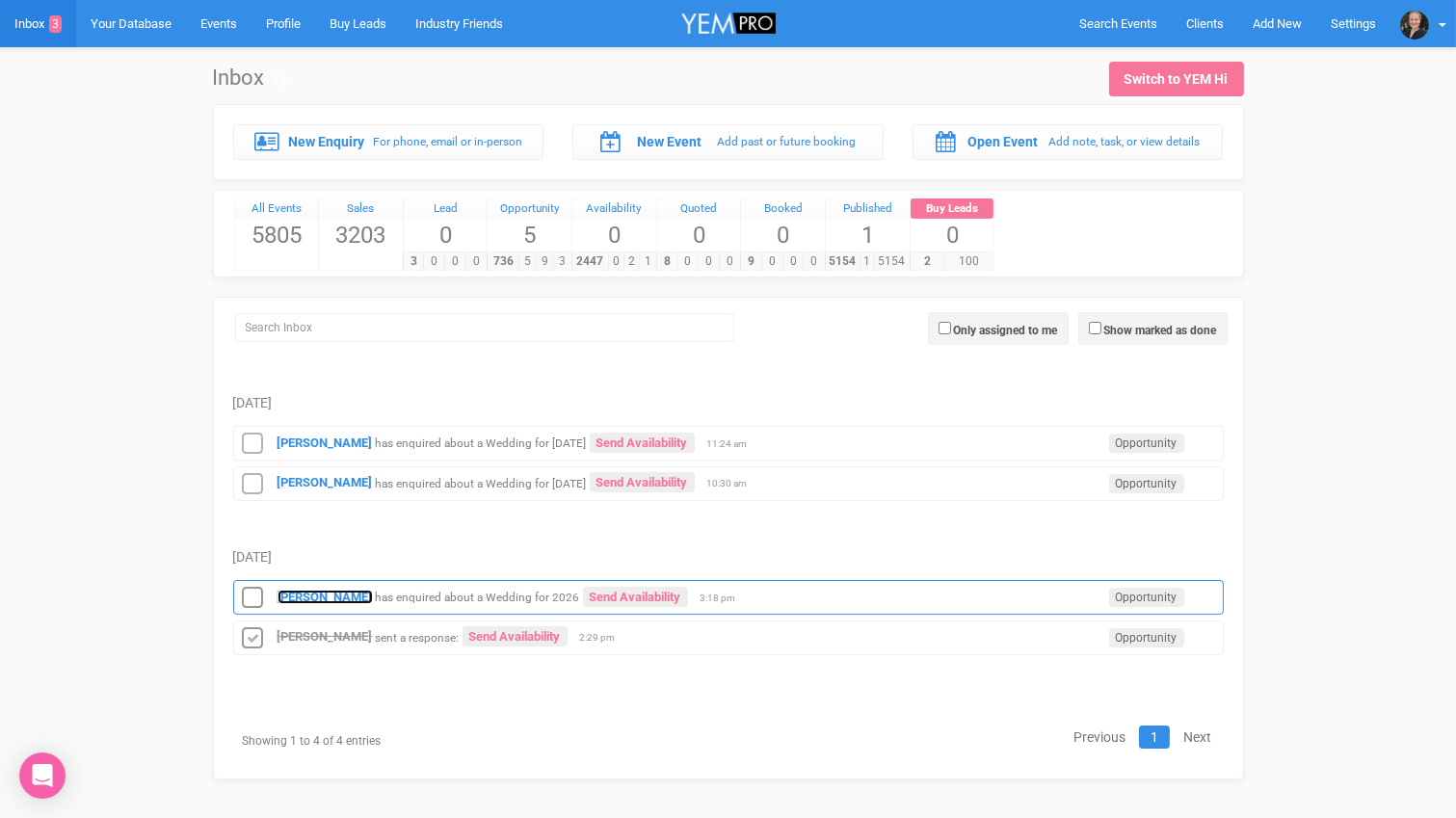
click at [314, 589] on strong "Megan" at bounding box center [325, 596] width 96 height 14
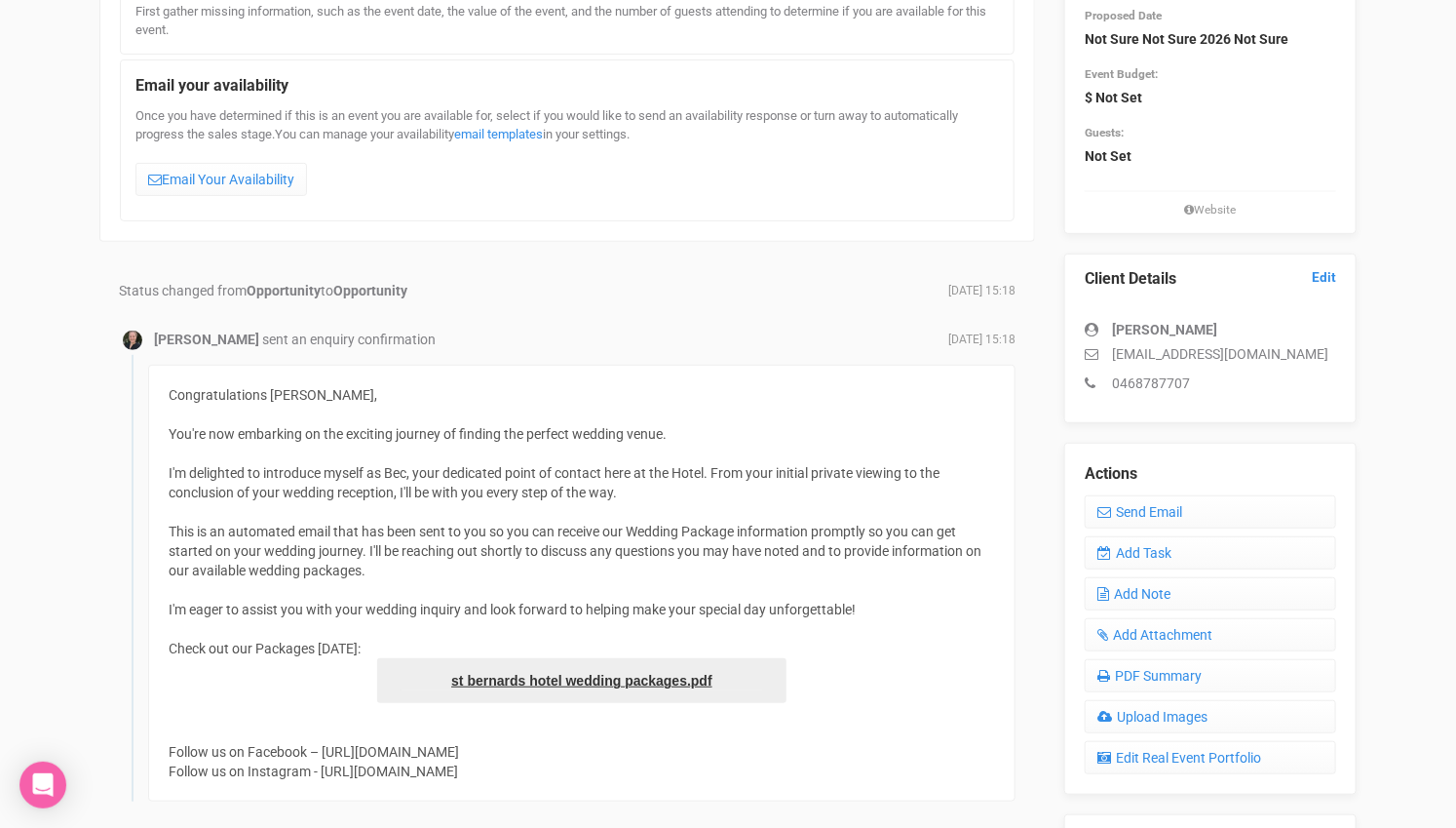
scroll to position [249, 0]
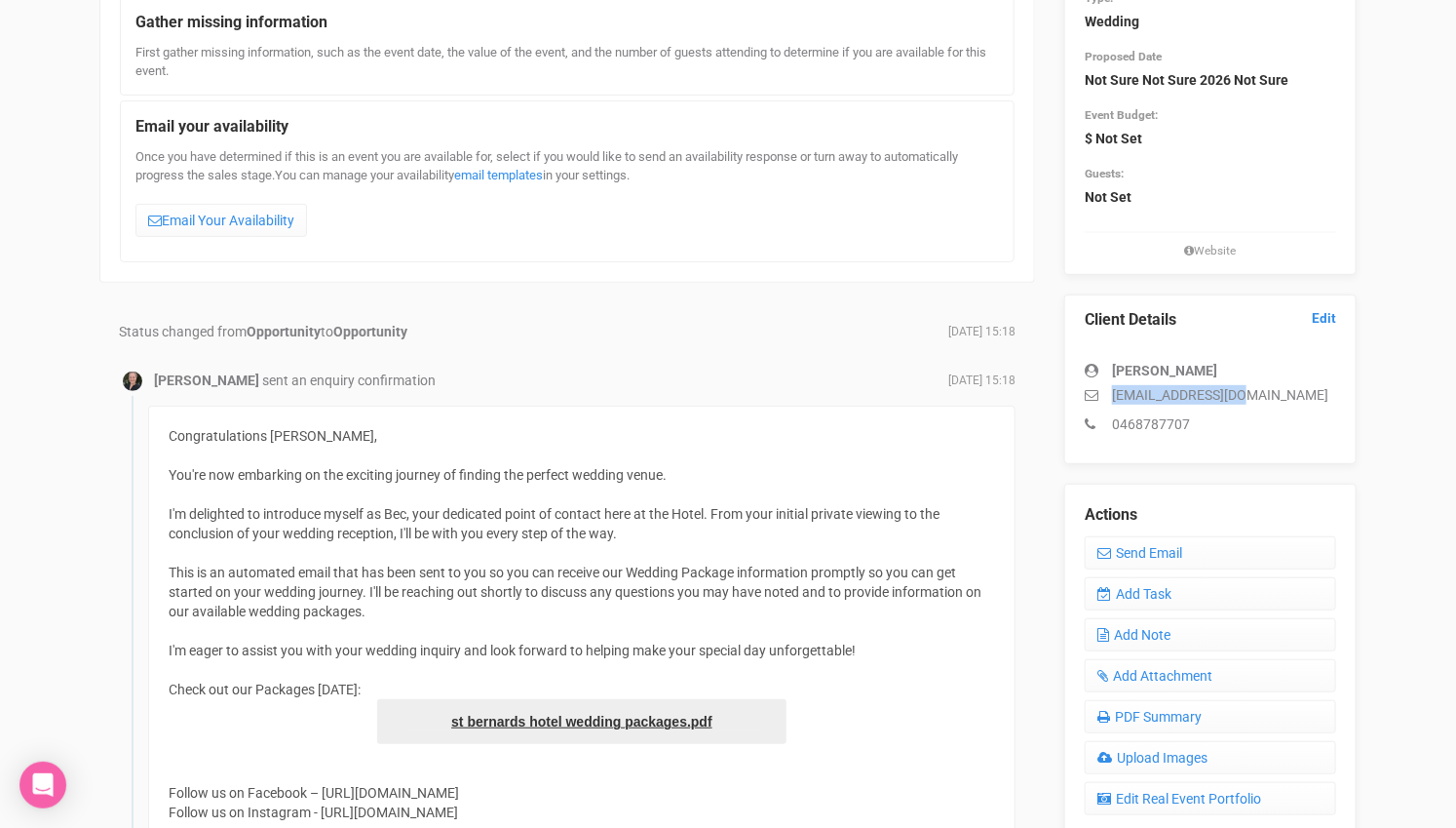
drag, startPoint x: 1248, startPoint y: 389, endPoint x: 1113, endPoint y: 393, distance: 135.1
click at [1113, 393] on p "fitsee@hotmail.com" at bounding box center [1211, 395] width 252 height 20
copy p "fitsee@hotmail.com"
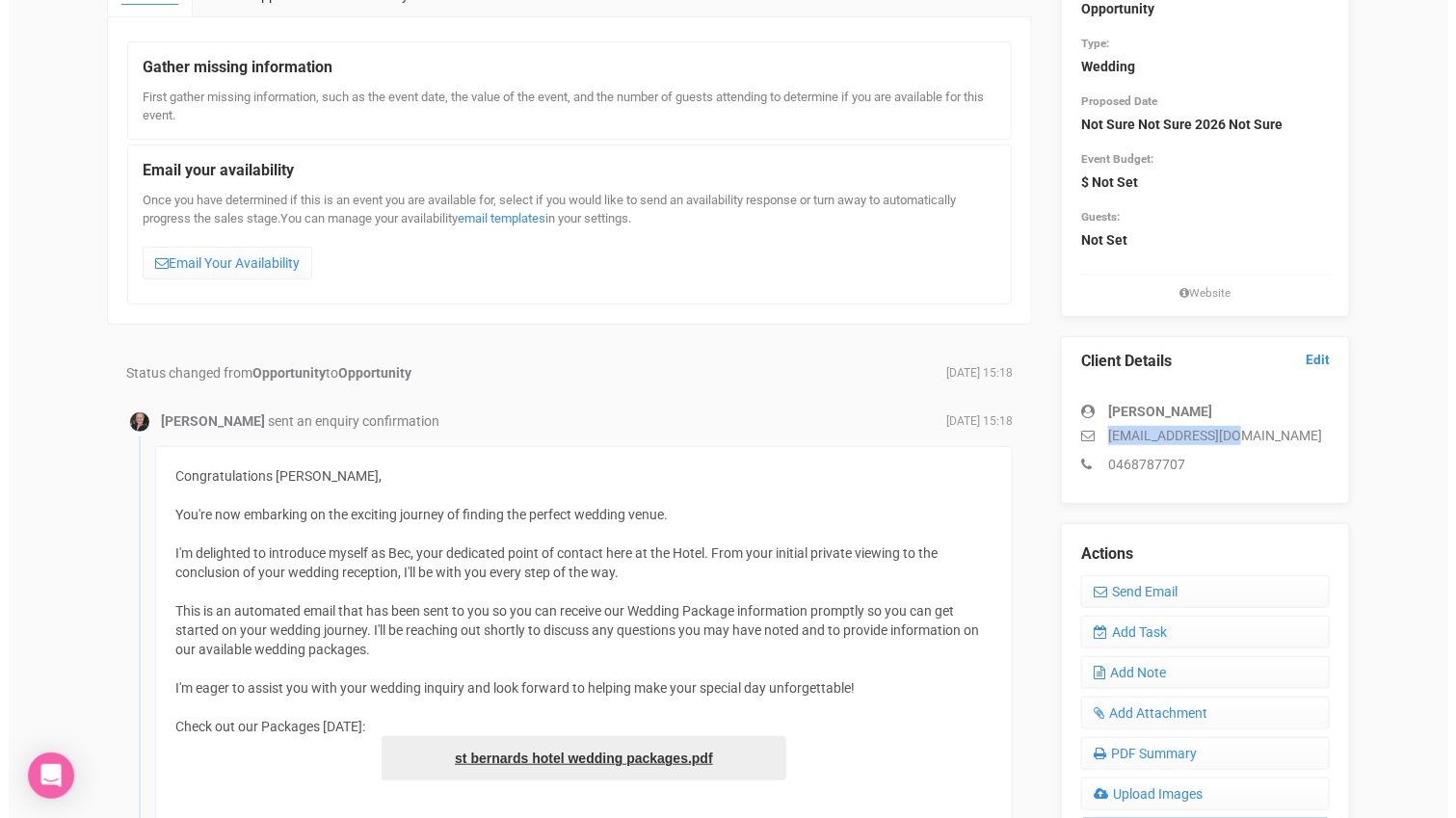
scroll to position [321, 0]
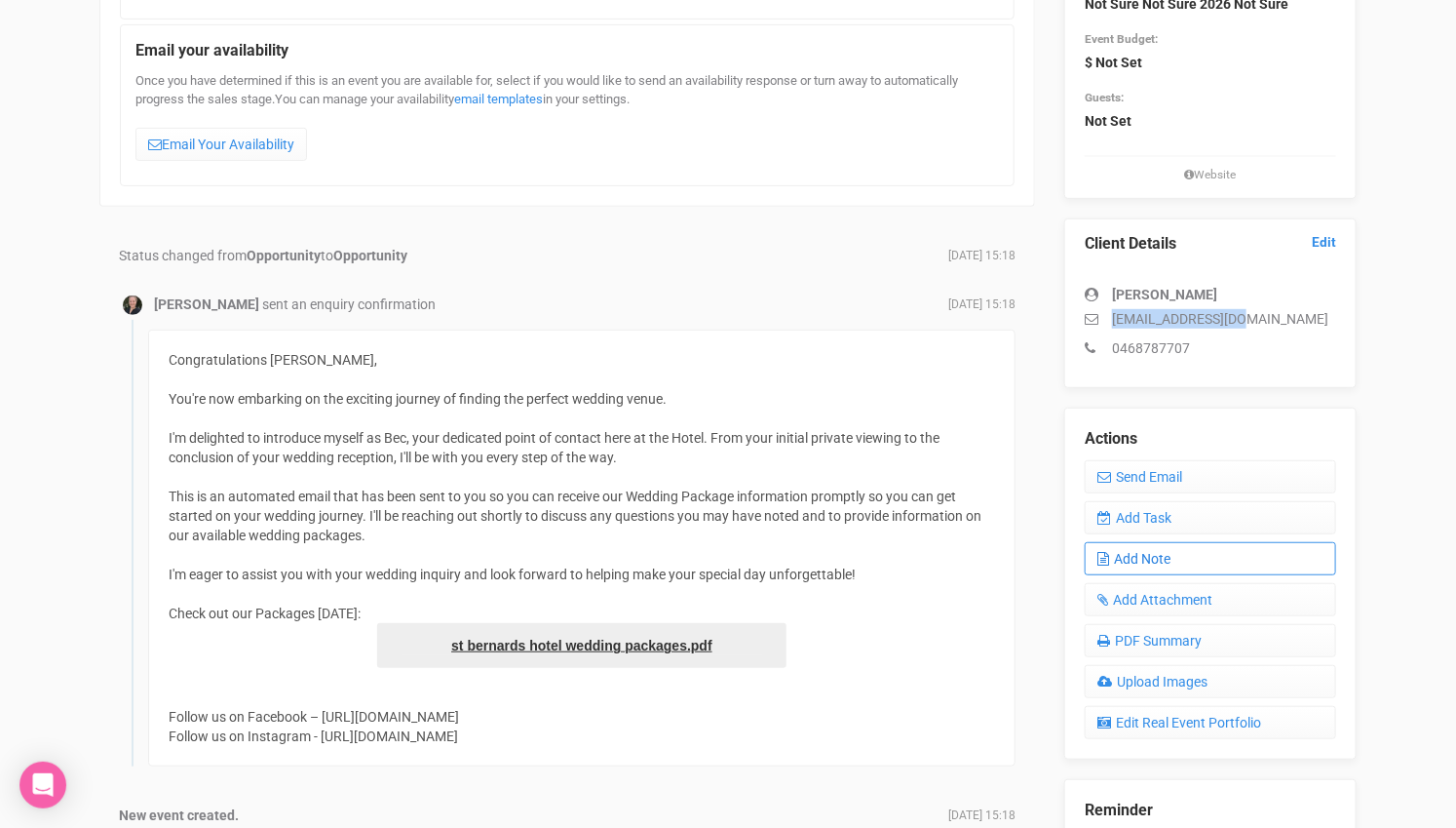
click at [1146, 545] on link "Add Note" at bounding box center [1211, 559] width 252 height 33
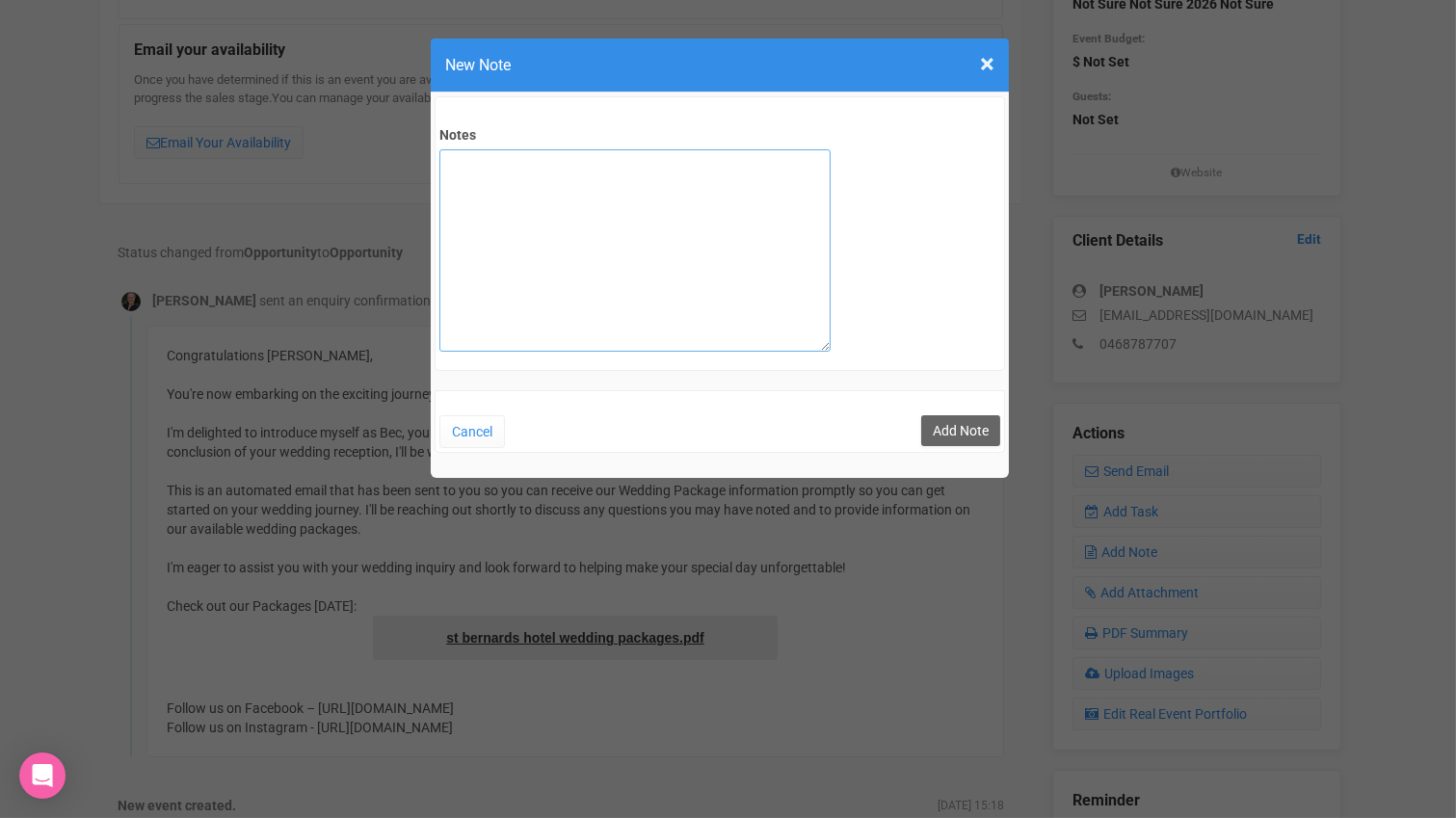
click at [726, 265] on textarea "Notes" at bounding box center [636, 251] width 392 height 203
type textarea "private email sent"
click at [964, 427] on button "Add Note" at bounding box center [961, 431] width 79 height 31
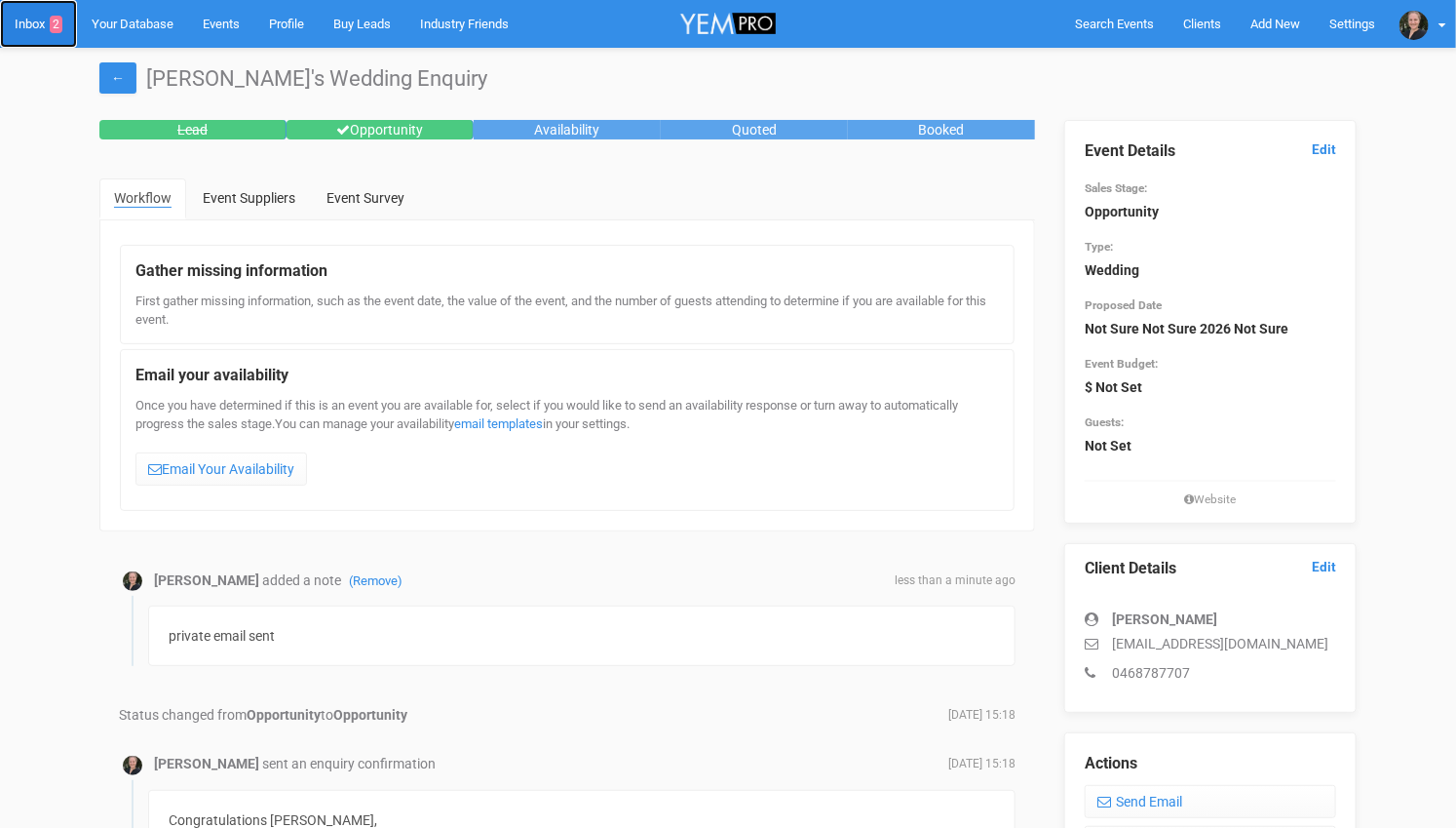
click at [58, 25] on span "2" at bounding box center [56, 24] width 13 height 18
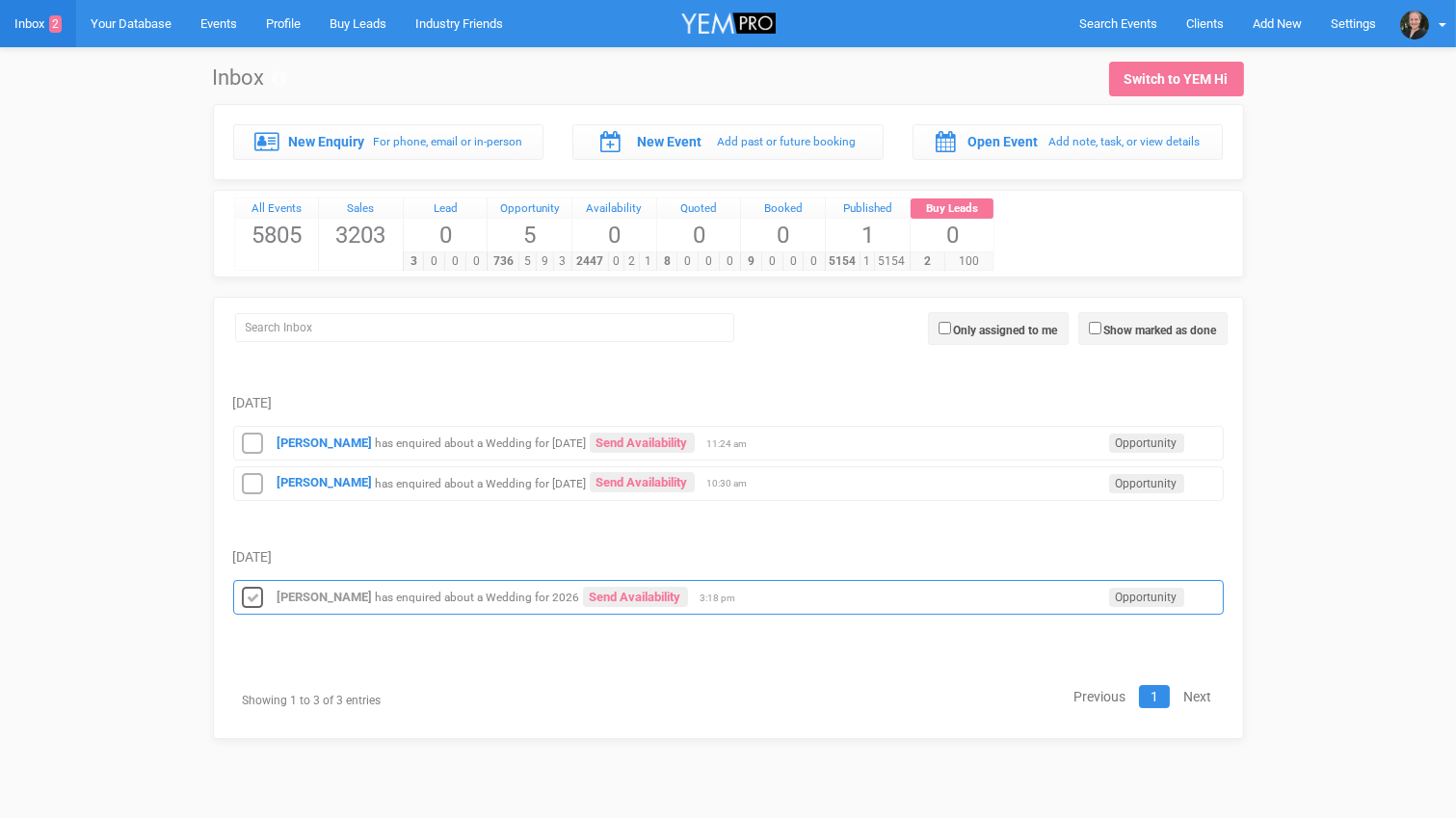
click at [251, 586] on icon at bounding box center [254, 598] width 29 height 25
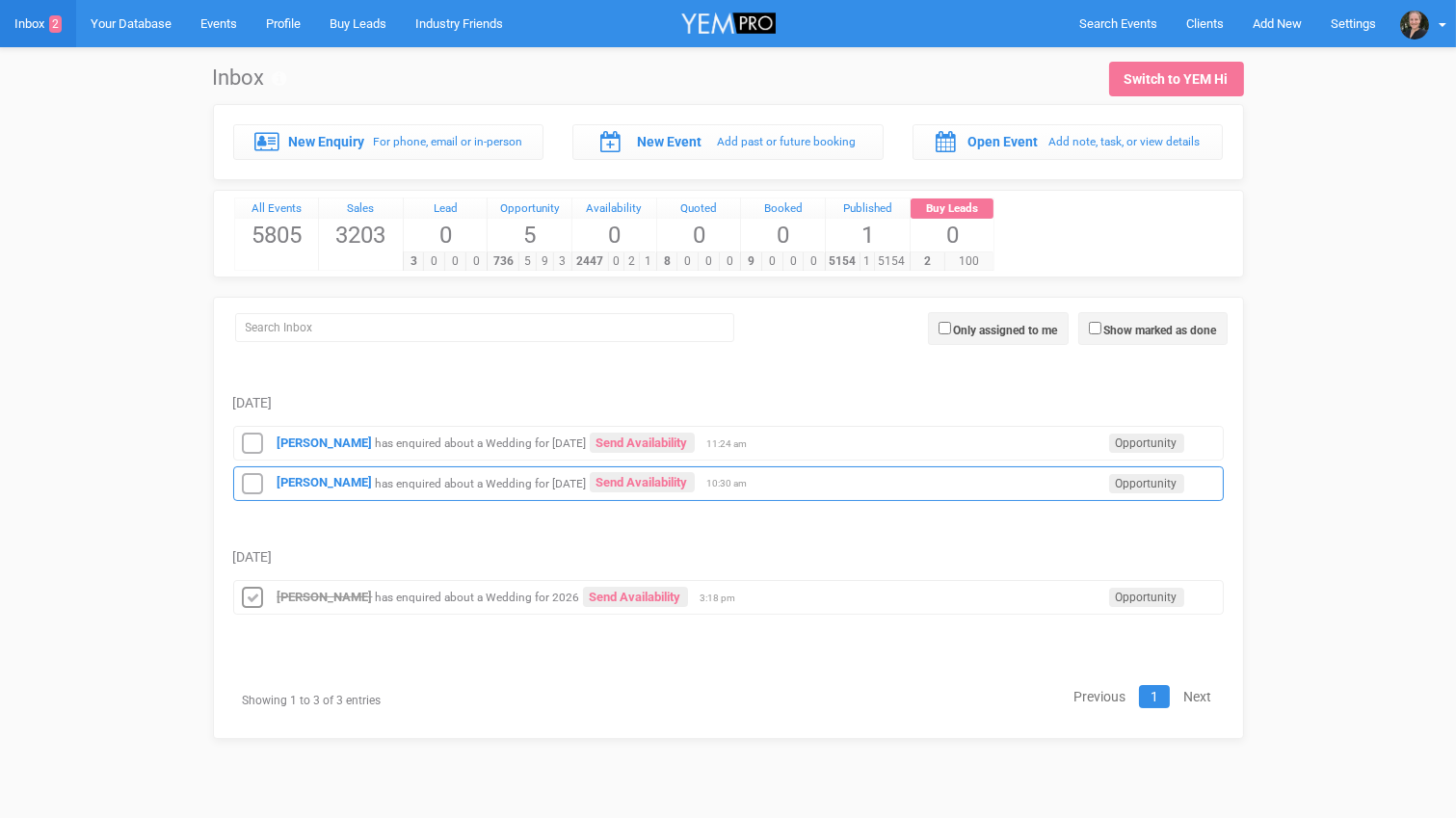
click at [324, 466] on div "Tanahia Rooney has enquired about a Wedding for May 2027 Send Availability Oppo…" at bounding box center [728, 483] width 991 height 35
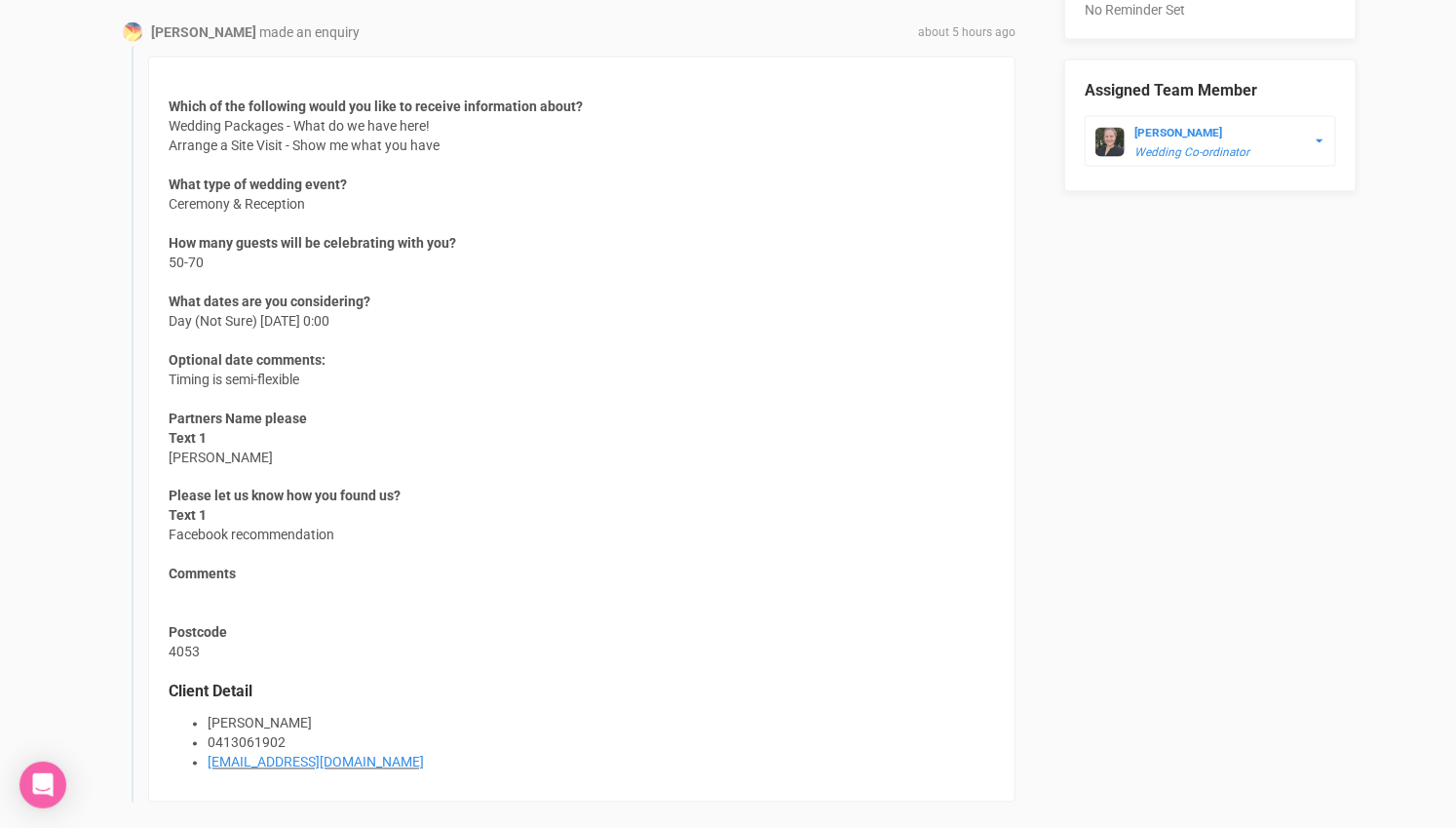
scroll to position [1192, 0]
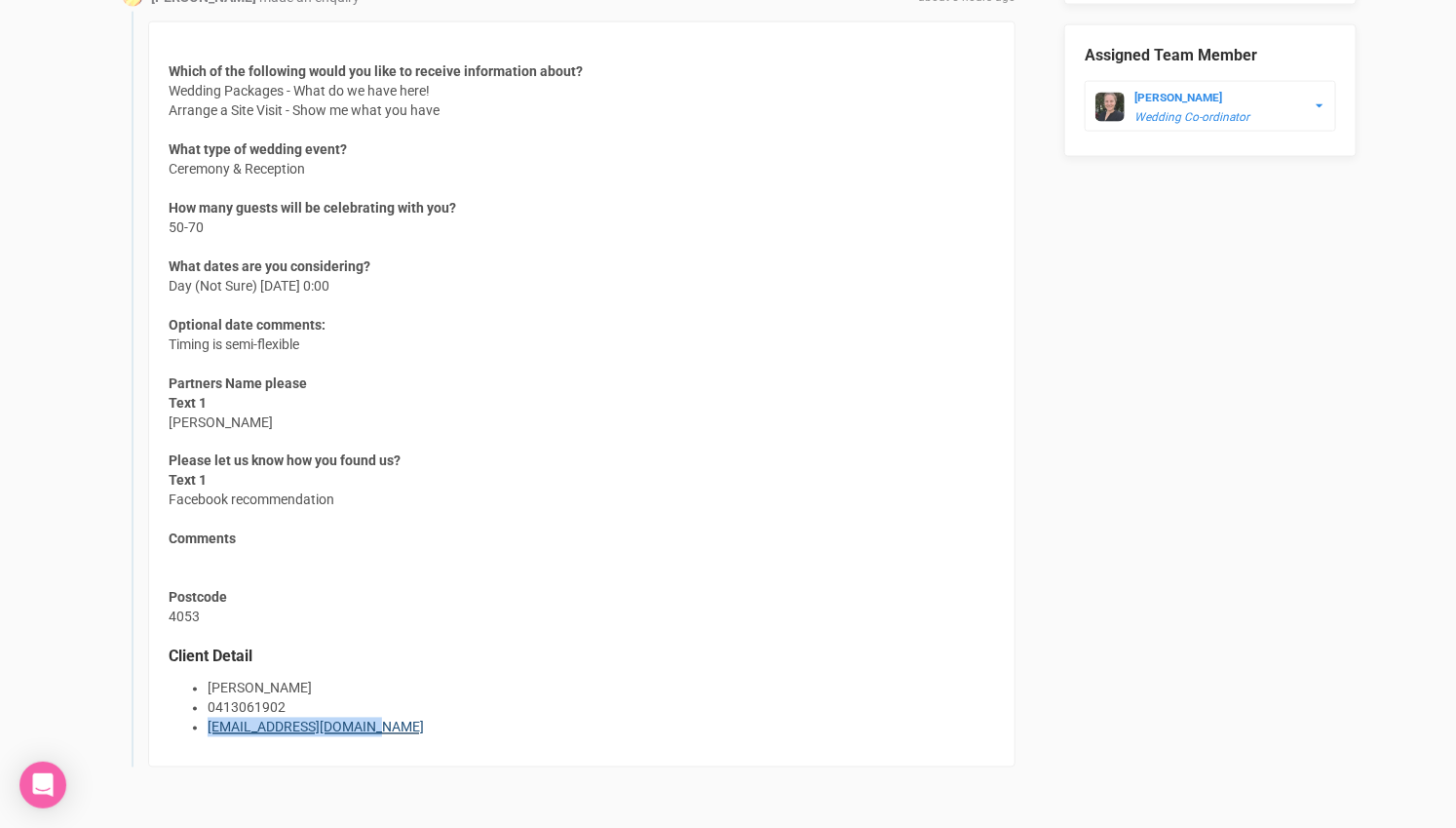
drag, startPoint x: 384, startPoint y: 717, endPoint x: 207, endPoint y: 724, distance: 177.1
click at [208, 724] on li "rooneytanahia@gmail.com" at bounding box center [601, 727] width 788 height 20
copy link "rooneytanahia@gmail.com"
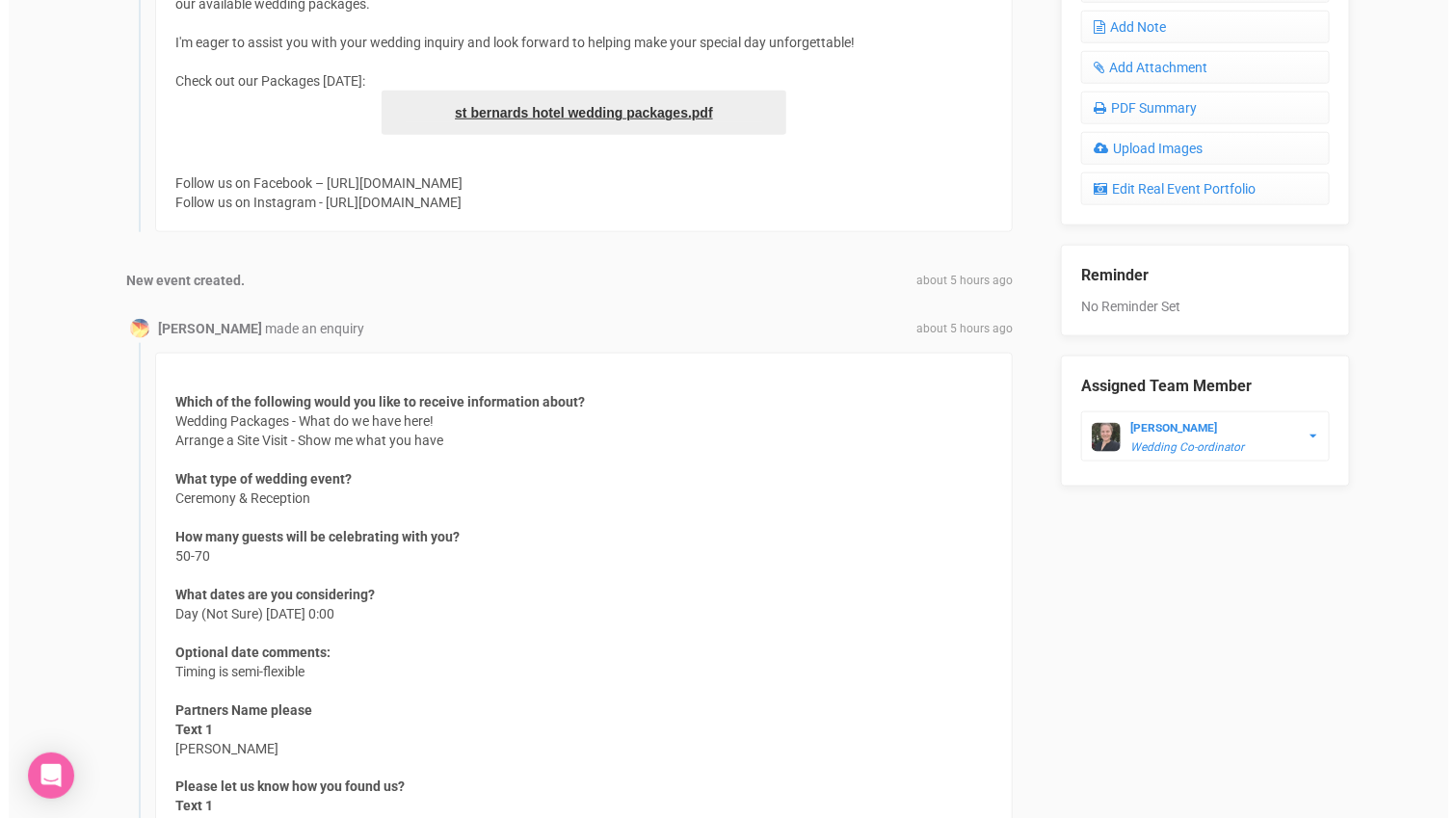
scroll to position [641, 0]
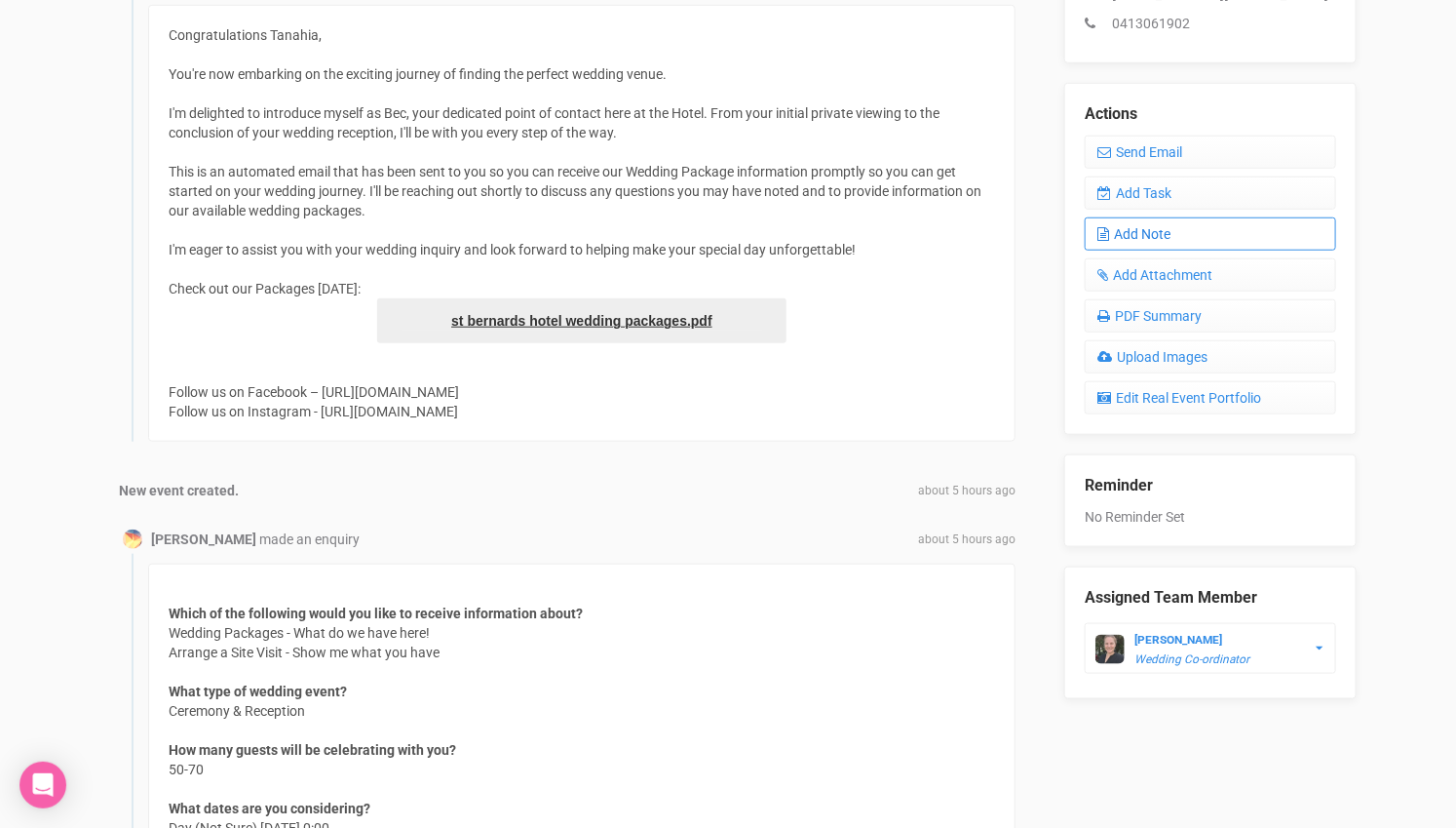
click at [1192, 237] on link "Add Note" at bounding box center [1211, 234] width 252 height 33
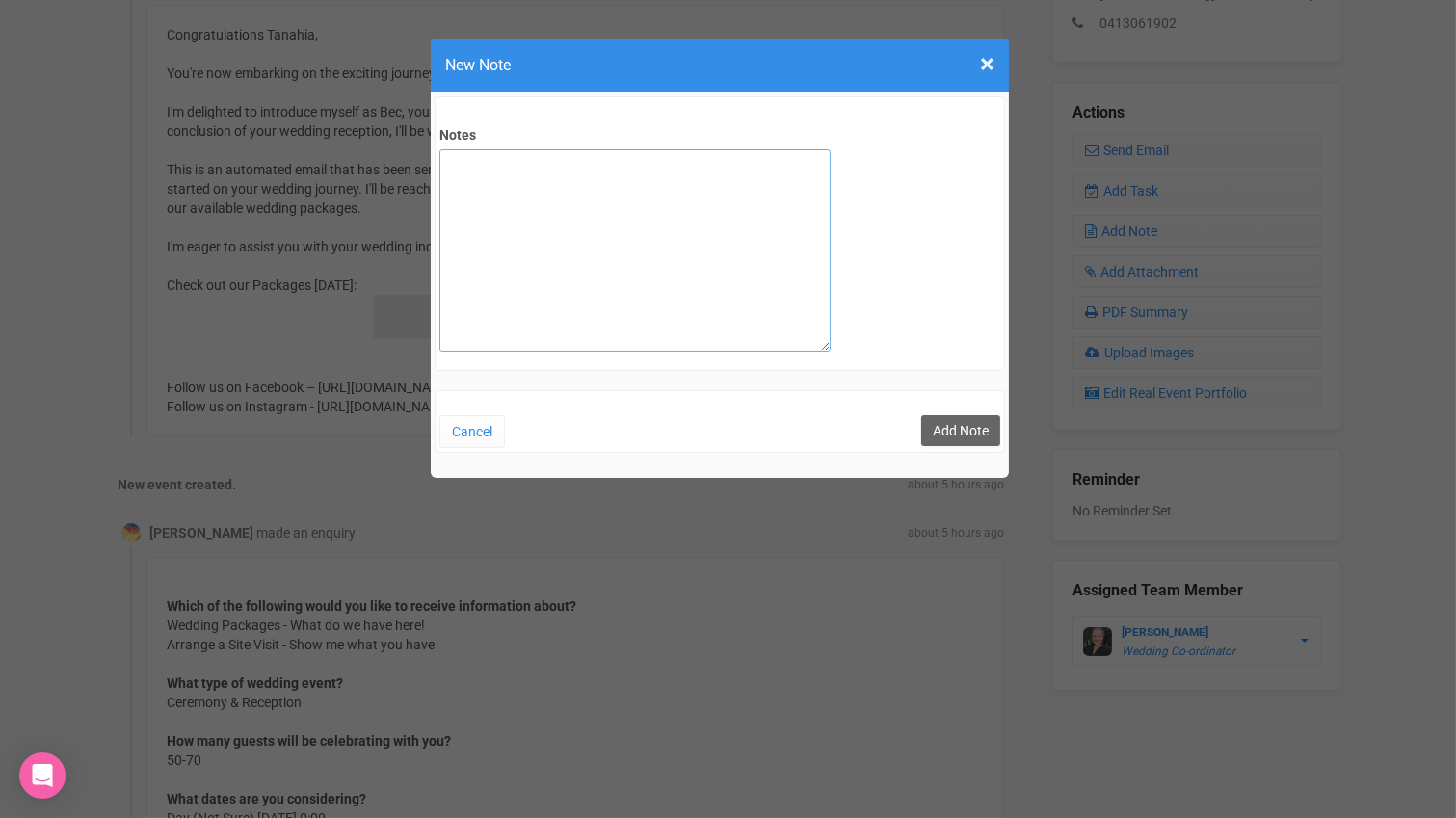
click at [693, 266] on textarea "Notes" at bounding box center [636, 251] width 392 height 203
type textarea "private email sent"
click at [959, 432] on button "Add Note" at bounding box center [961, 431] width 79 height 31
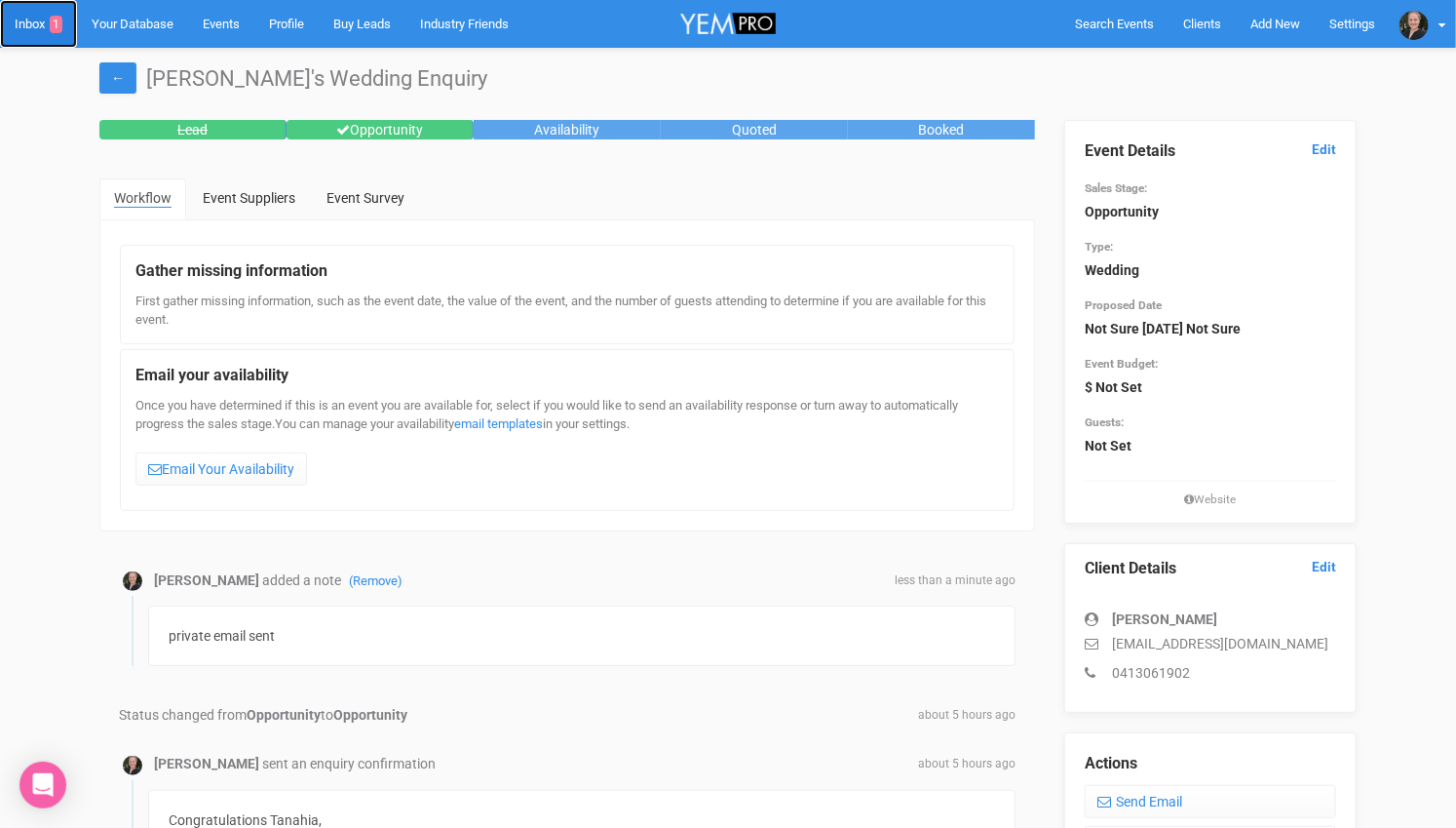
click at [41, 16] on link "Inbox 1" at bounding box center [38, 23] width 77 height 48
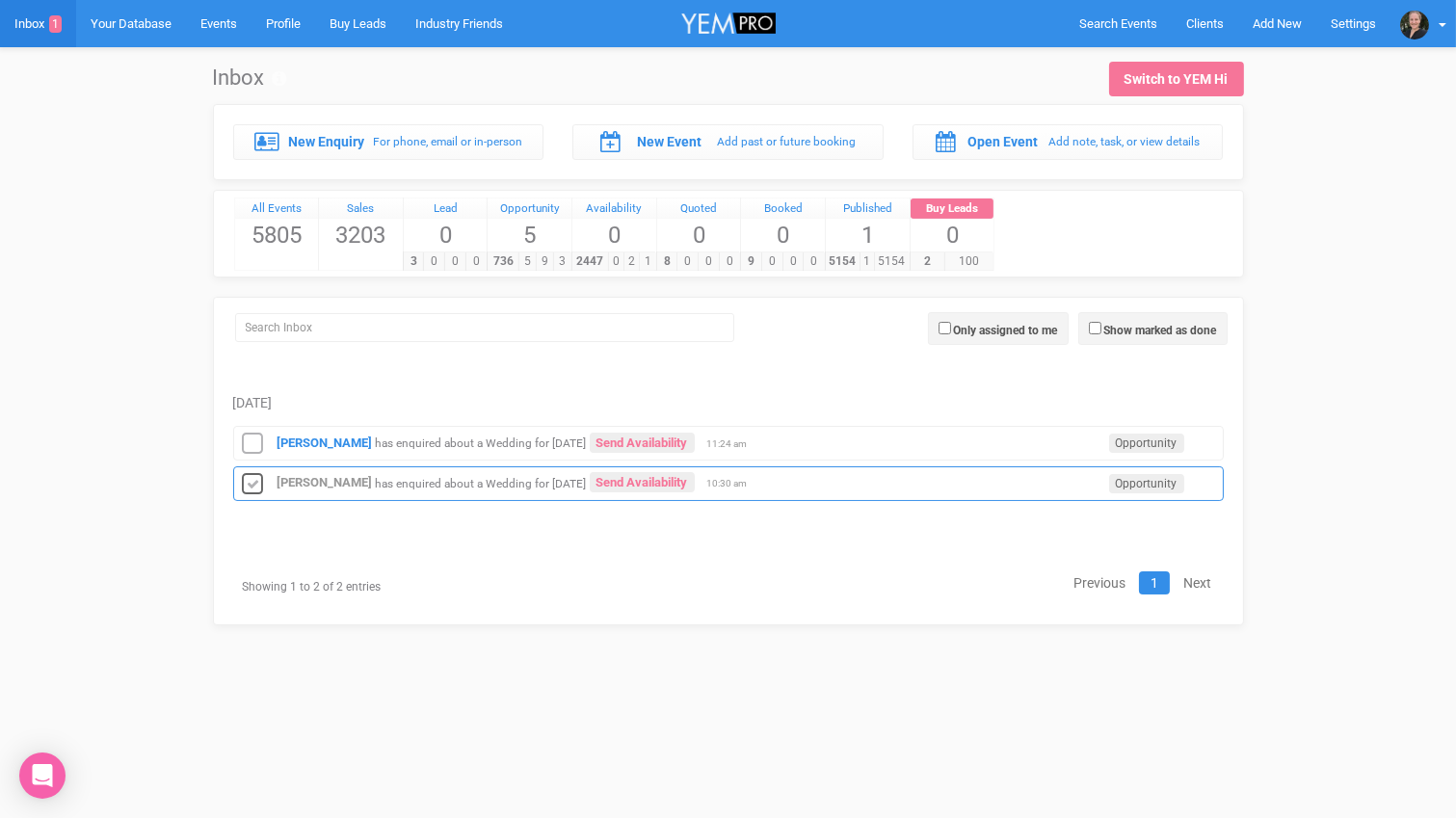
click at [258, 475] on icon at bounding box center [254, 484] width 29 height 25
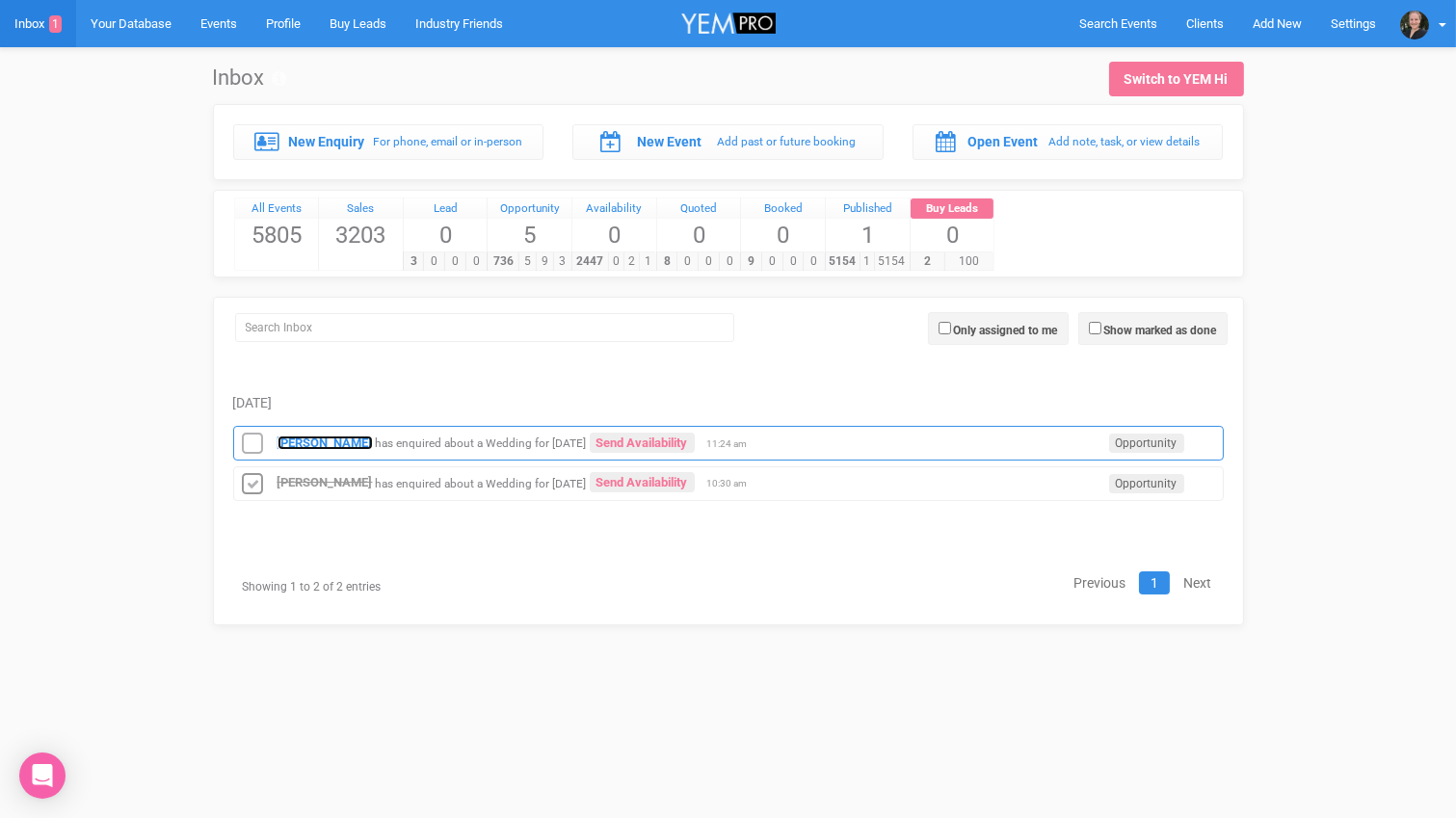
click at [305, 436] on strong "[PERSON_NAME]" at bounding box center [325, 443] width 96 height 14
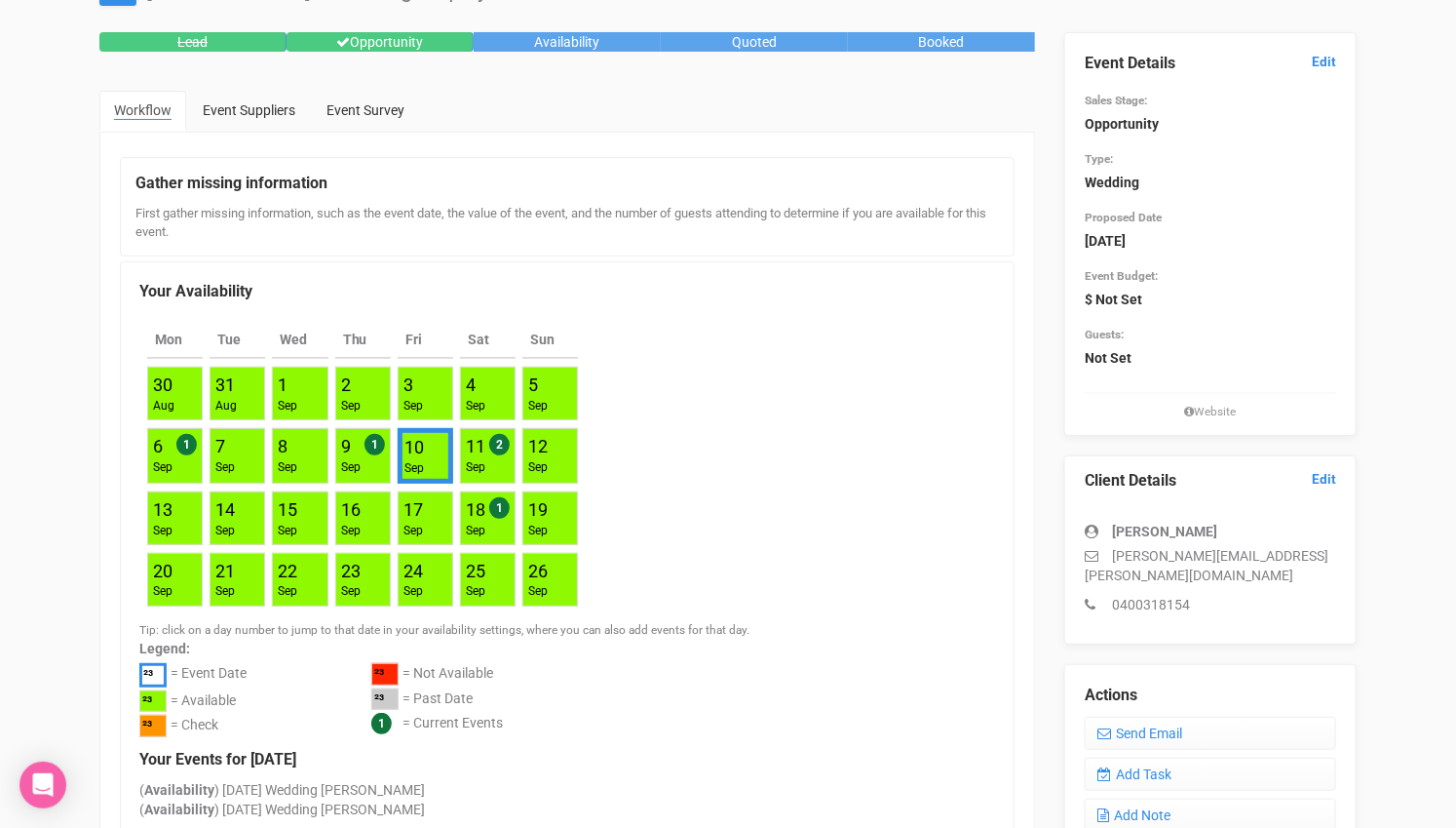
scroll to position [108, 0]
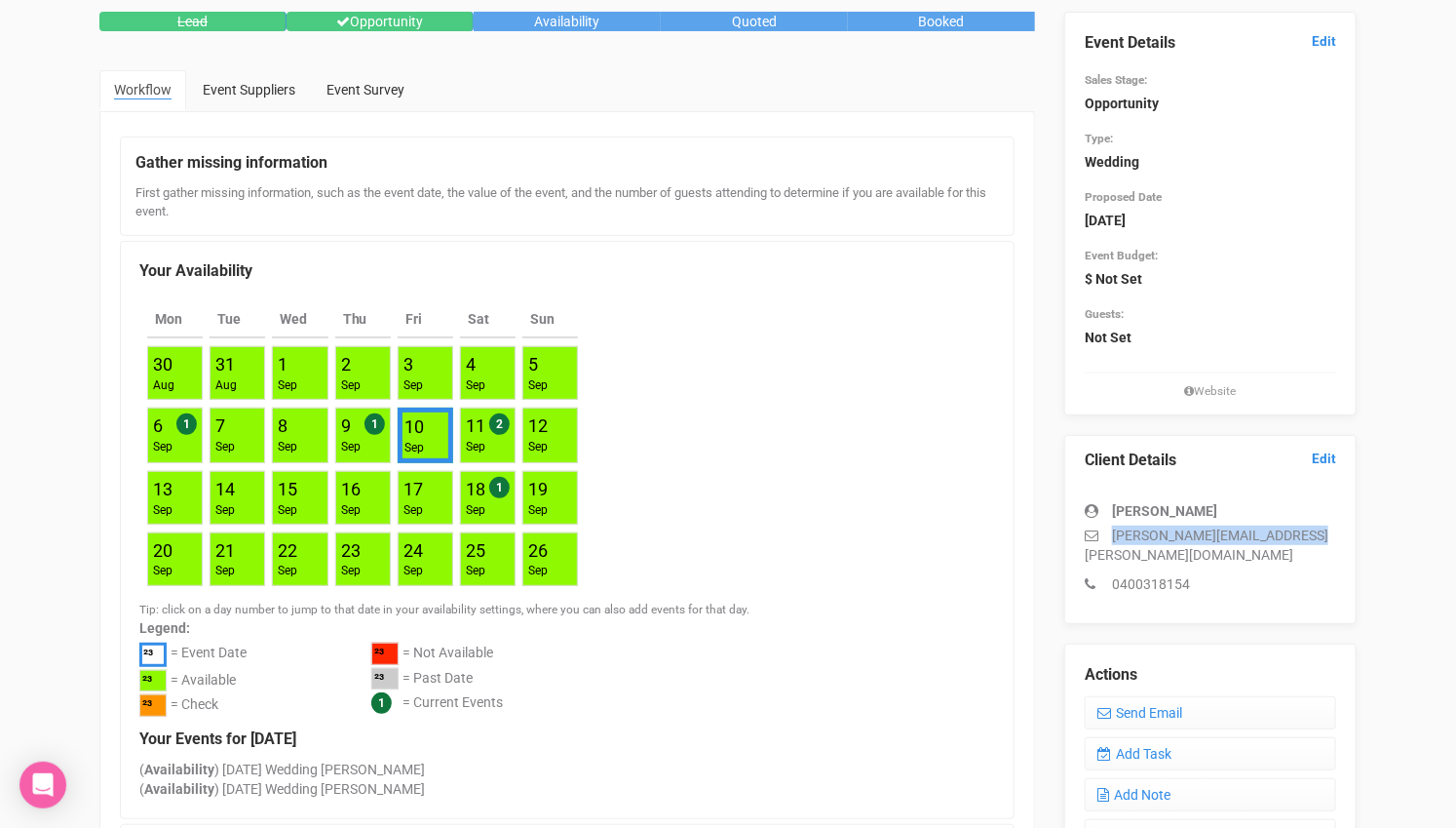
drag, startPoint x: 1319, startPoint y: 534, endPoint x: 1110, endPoint y: 537, distance: 209.0
click at [1110, 537] on p "[PERSON_NAME][EMAIL_ADDRESS][PERSON_NAME][DOMAIN_NAME]" at bounding box center [1211, 545] width 252 height 39
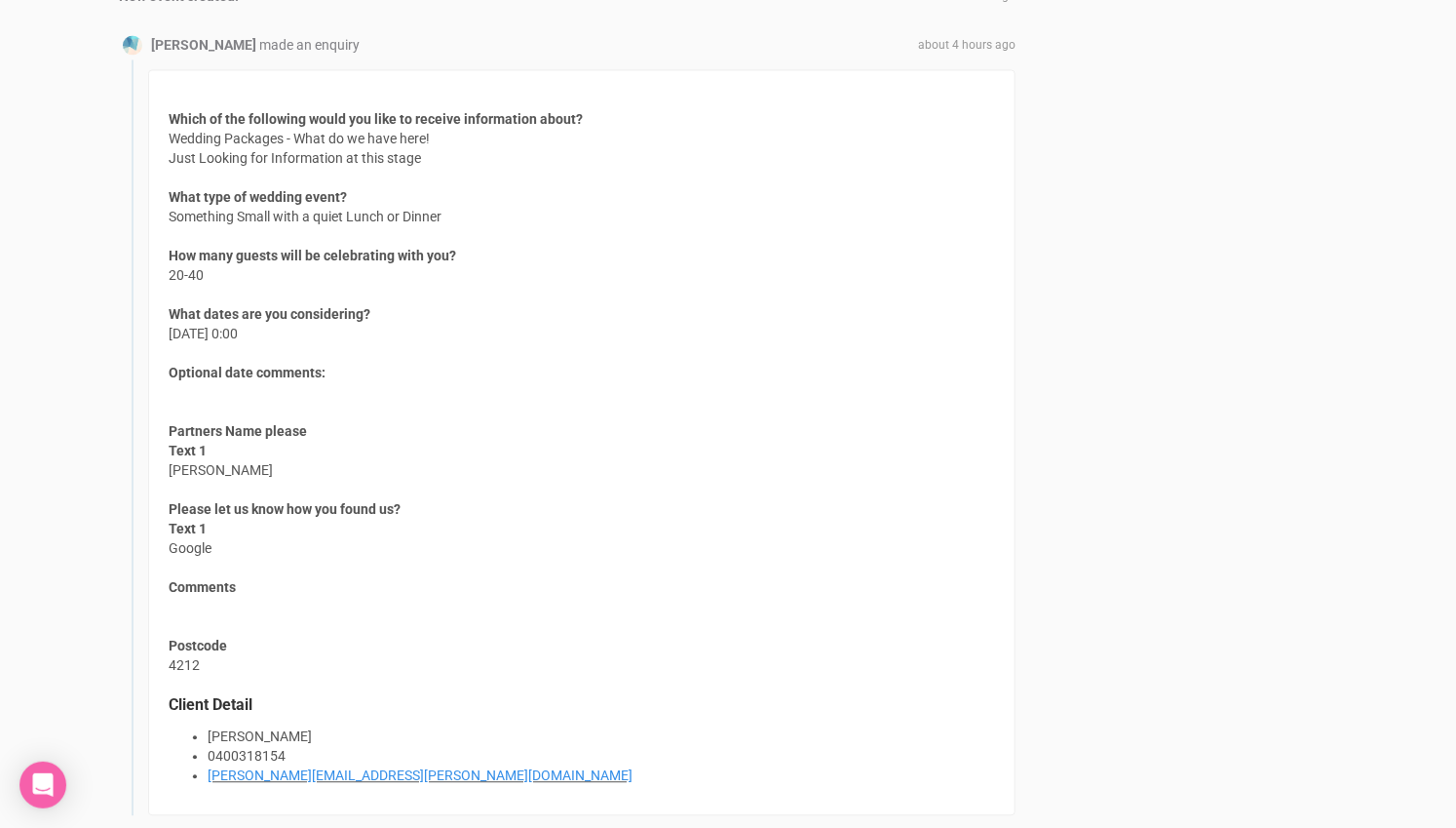
scroll to position [1733, 0]
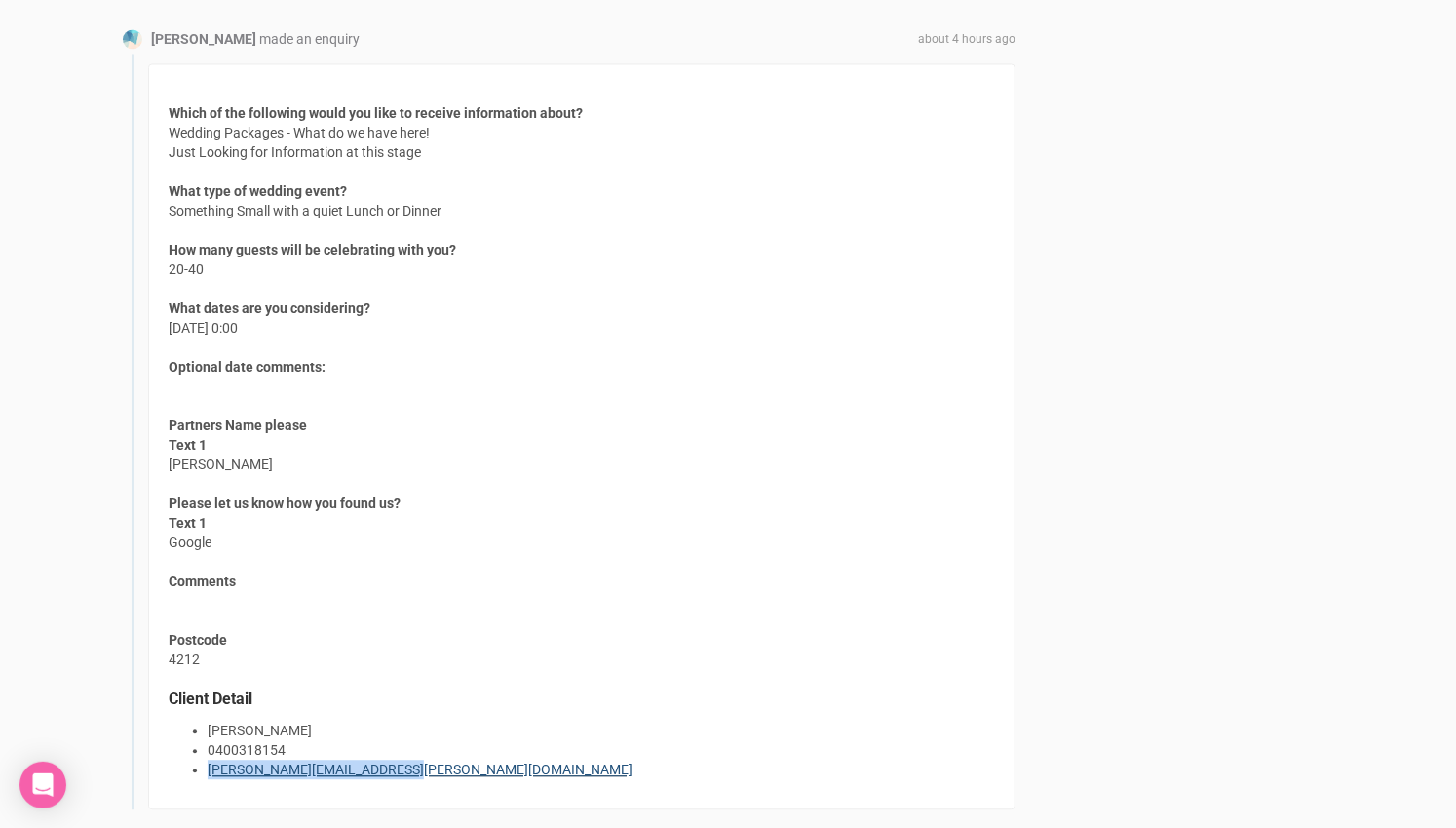
drag, startPoint x: 408, startPoint y: 760, endPoint x: 210, endPoint y: 751, distance: 198.2
click at [210, 760] on li "[PERSON_NAME][EMAIL_ADDRESS][PERSON_NAME][DOMAIN_NAME]" at bounding box center [601, 769] width 788 height 20
copy link "[PERSON_NAME][EMAIL_ADDRESS][PERSON_NAME][DOMAIN_NAME]"
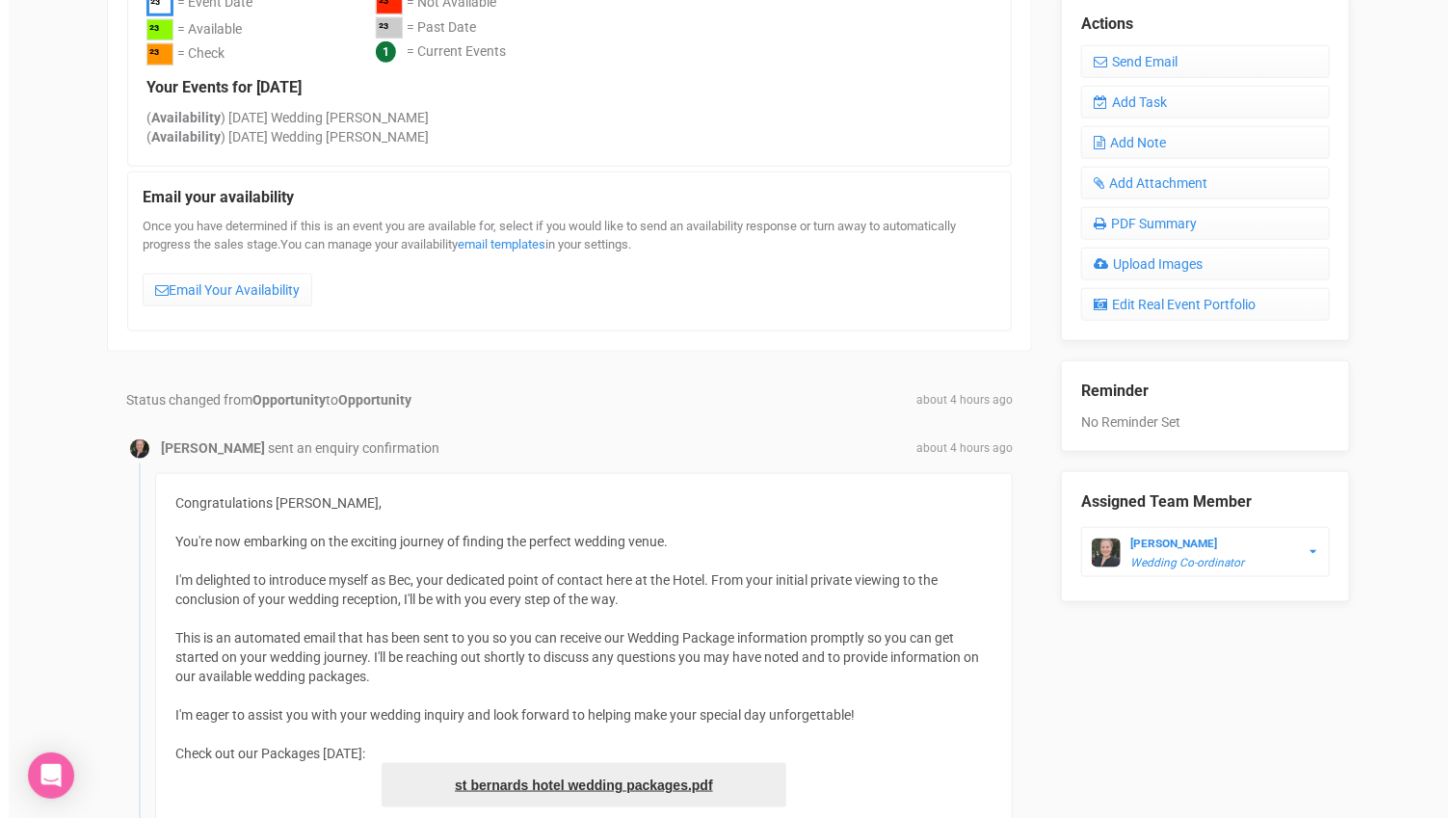
scroll to position [534, 0]
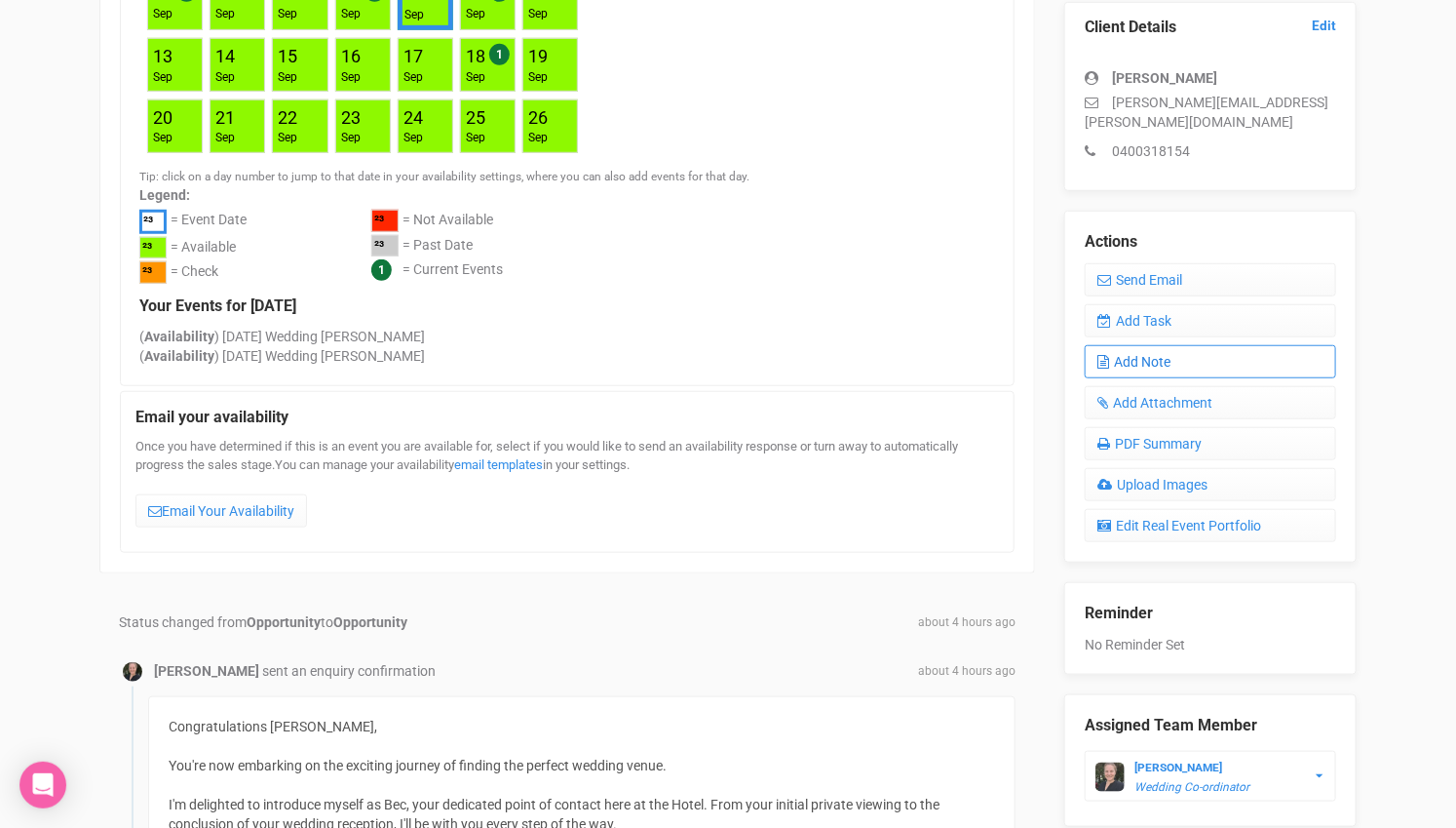
click at [1182, 346] on link "Add Note" at bounding box center [1211, 362] width 252 height 33
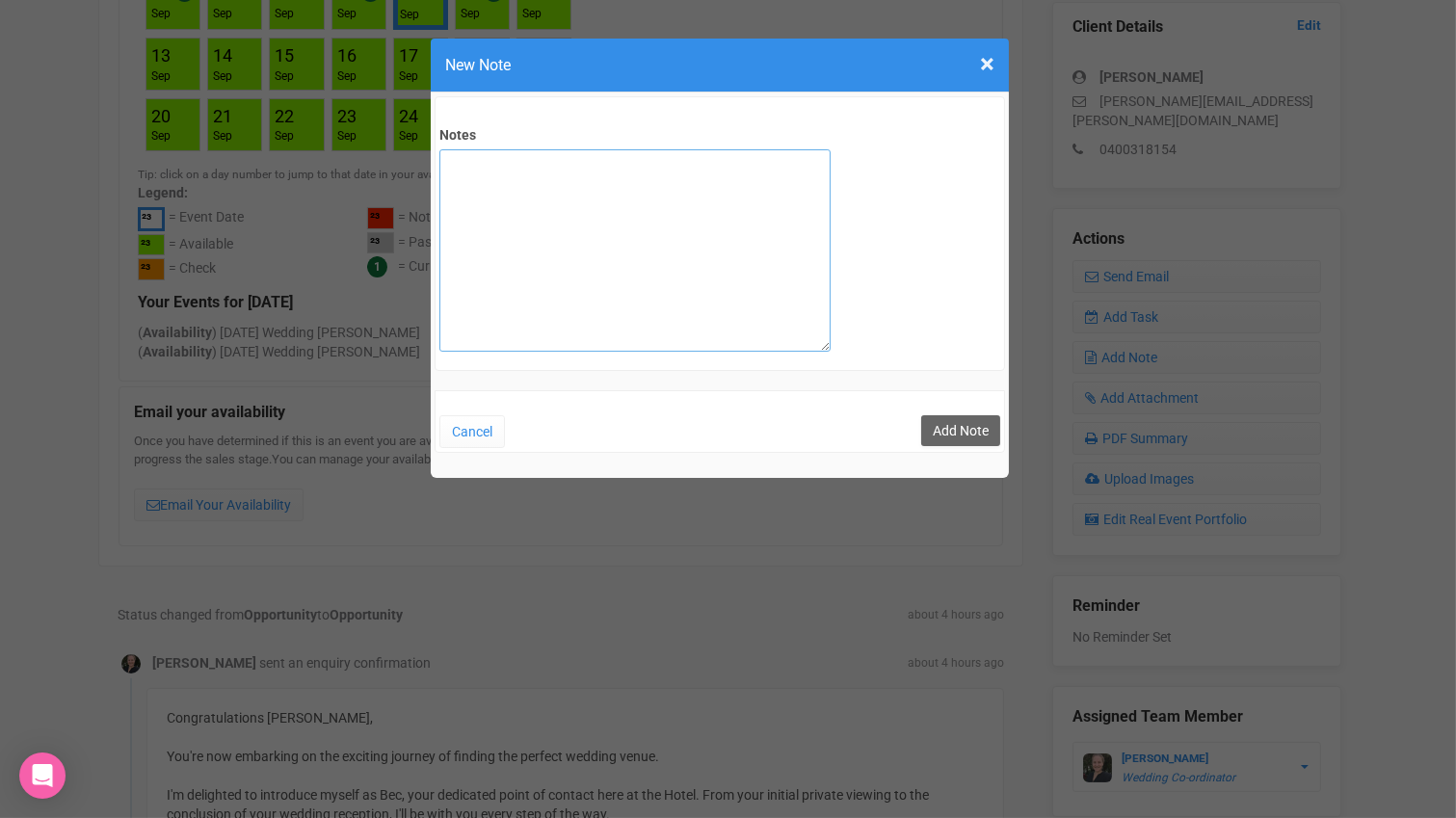
click at [696, 168] on textarea "Notes" at bounding box center [636, 251] width 392 height 203
type textarea "Private email sent"
click at [945, 437] on button "Add Note" at bounding box center [961, 431] width 79 height 31
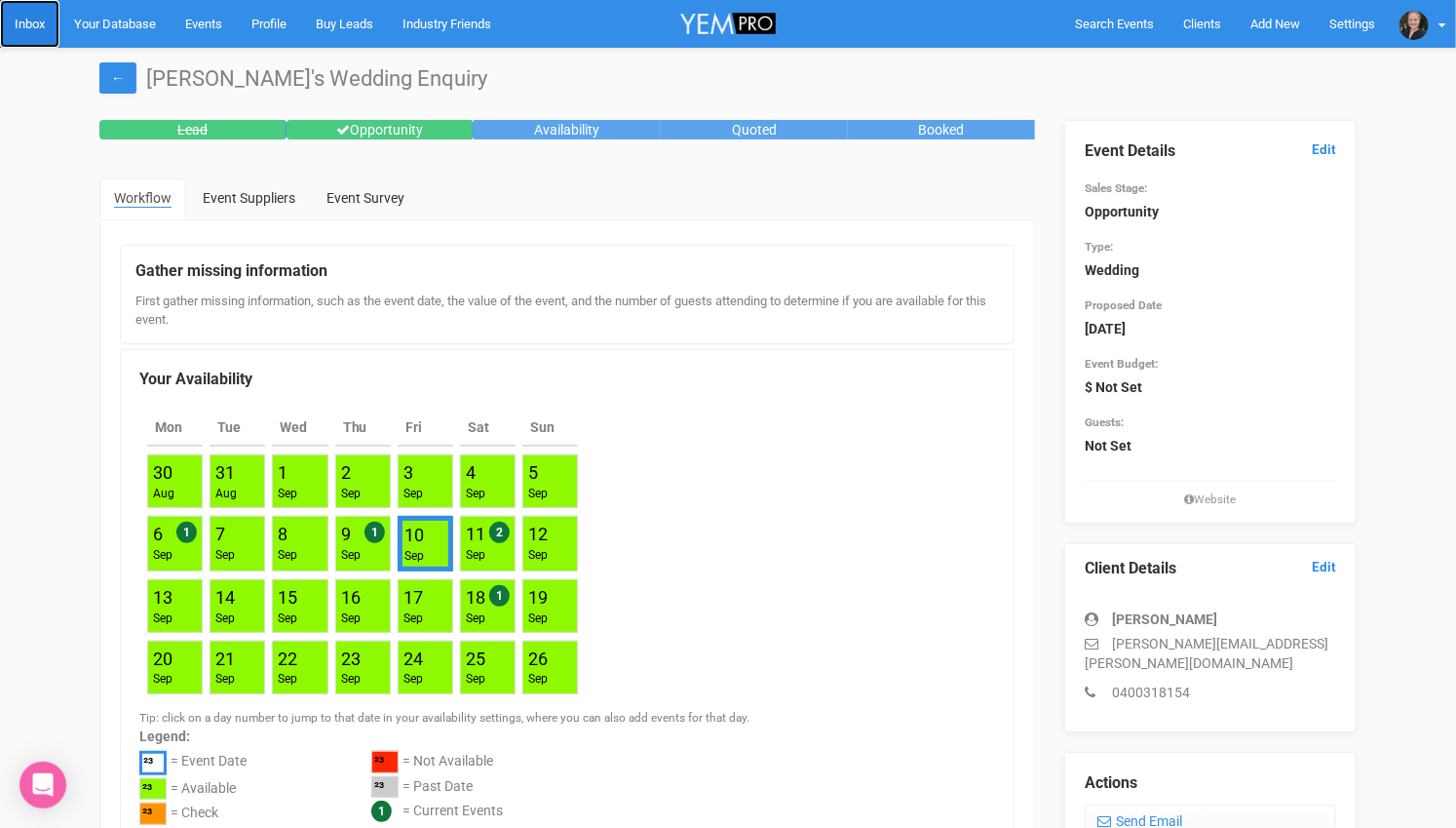
click at [28, 13] on link "Inbox" at bounding box center [29, 23] width 60 height 48
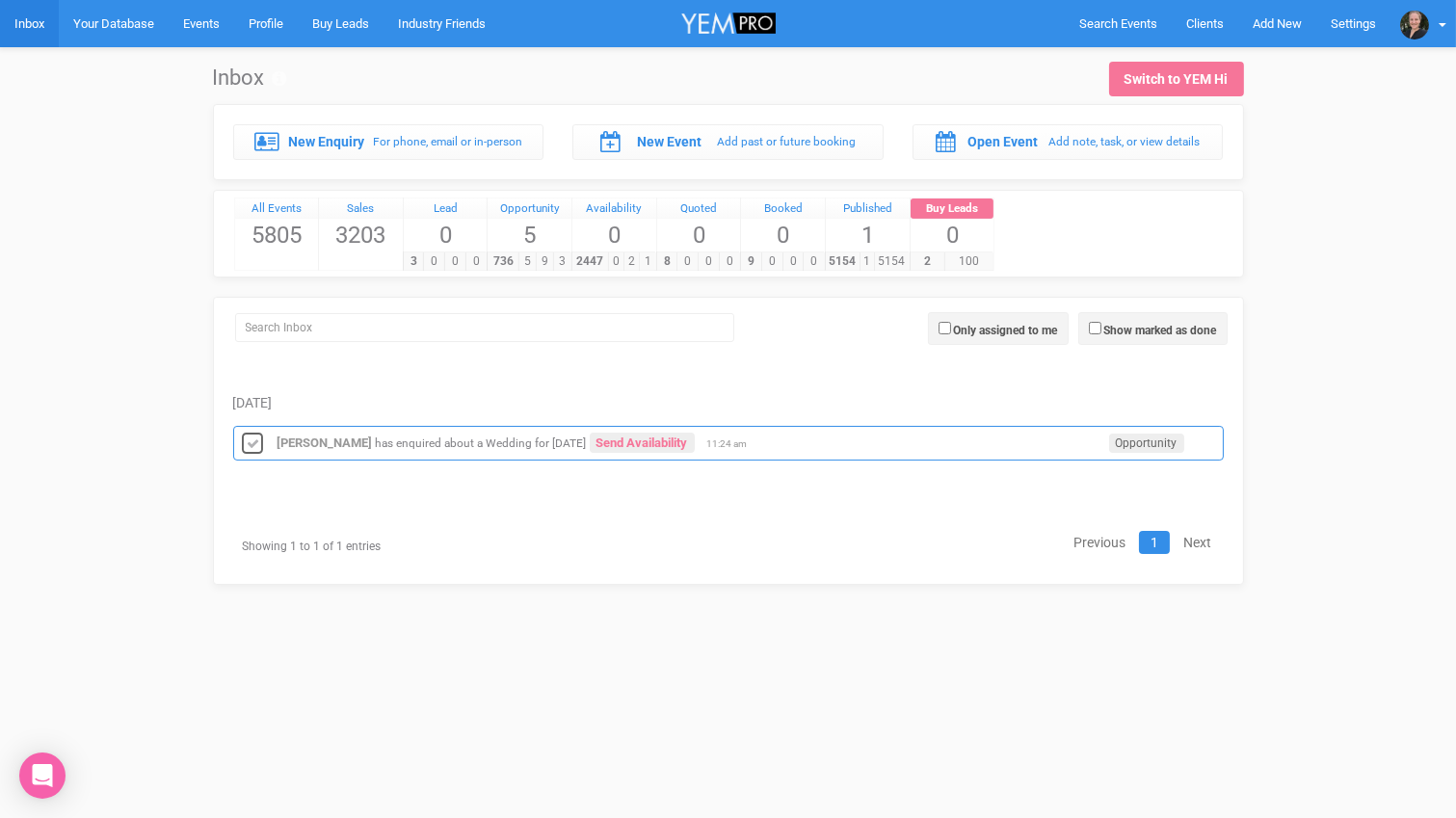
click at [252, 436] on icon at bounding box center [254, 445] width 29 height 25
